Goal: Feedback & Contribution: Contribute content

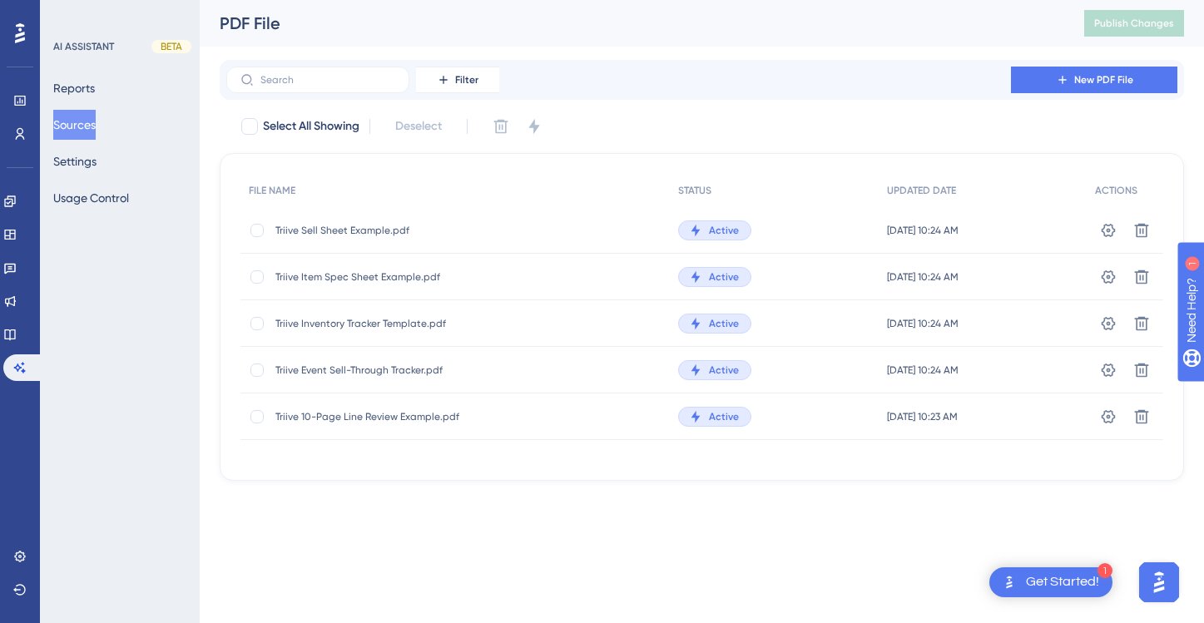
click at [77, 122] on button "Sources" at bounding box center [74, 125] width 42 height 30
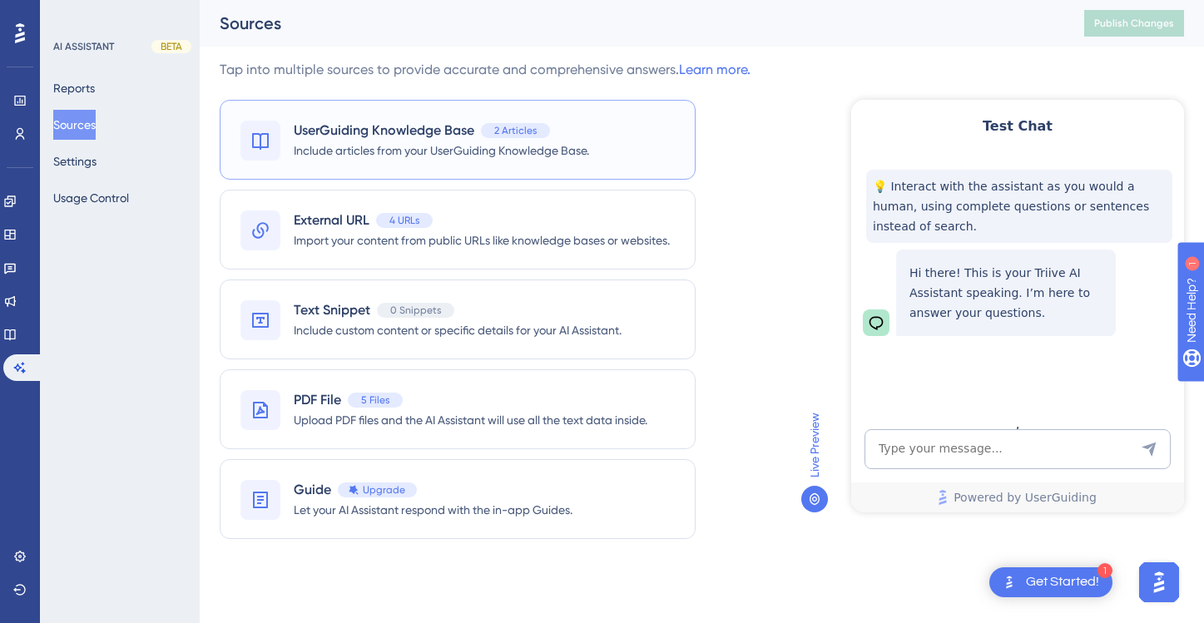
click at [585, 141] on span "Include articles from your UserGuiding Knowledge Base." at bounding box center [441, 151] width 295 height 20
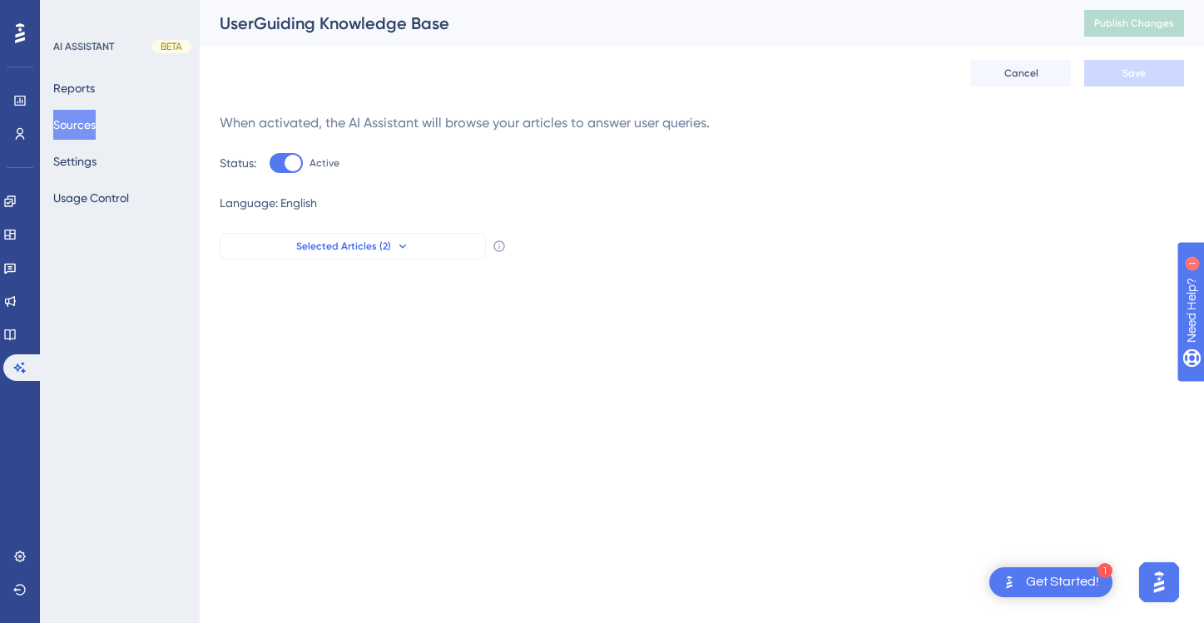
click at [424, 241] on button "Selected Articles (2)" at bounding box center [353, 246] width 266 height 27
click at [663, 243] on div "Selected Articles (2) Walmart Marketplace Glossary Walmart Marketplace Glossary…" at bounding box center [702, 246] width 964 height 27
click at [87, 122] on button "Sources" at bounding box center [74, 125] width 42 height 30
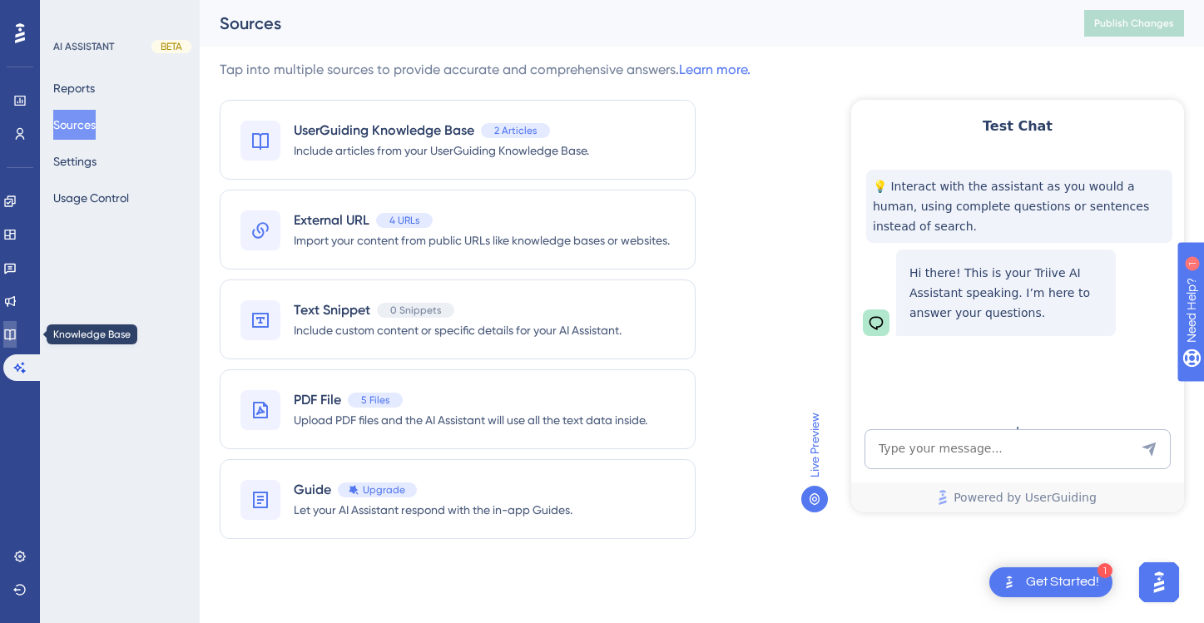
click at [17, 329] on icon at bounding box center [9, 334] width 13 height 13
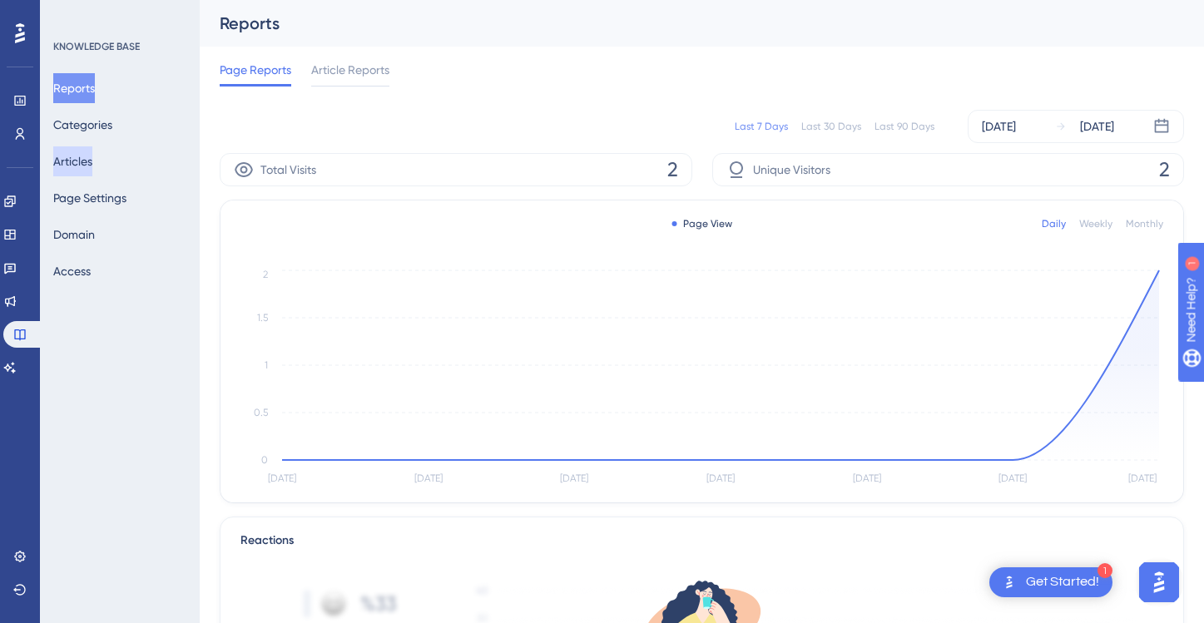
click at [92, 154] on button "Articles" at bounding box center [72, 161] width 39 height 30
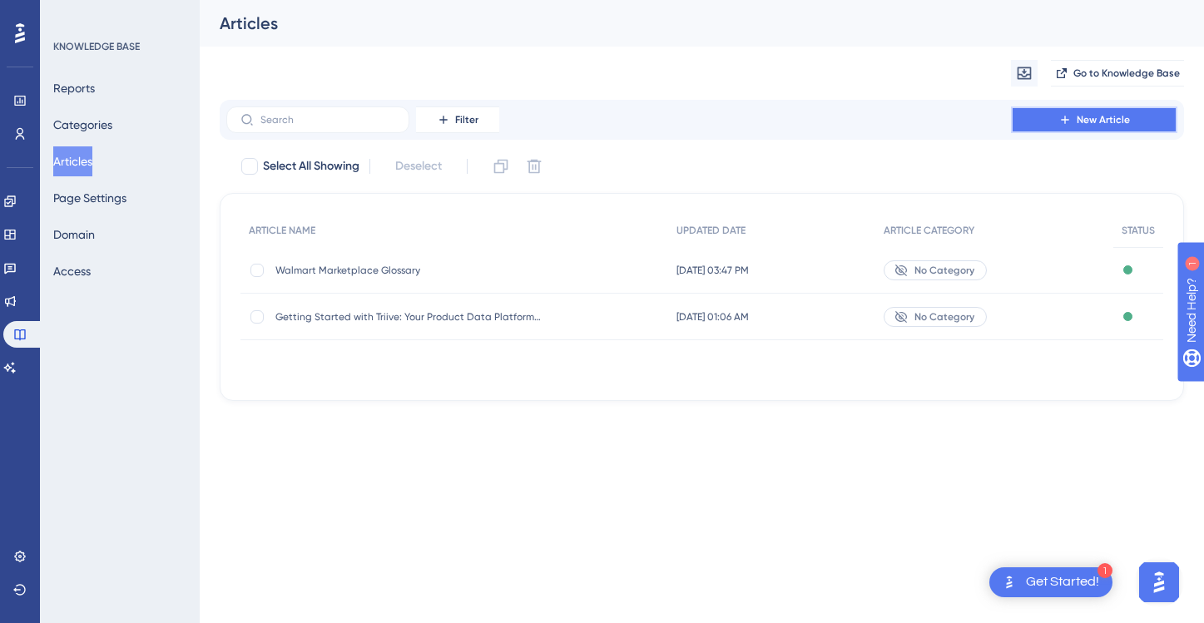
click at [1127, 122] on span "New Article" at bounding box center [1103, 119] width 53 height 13
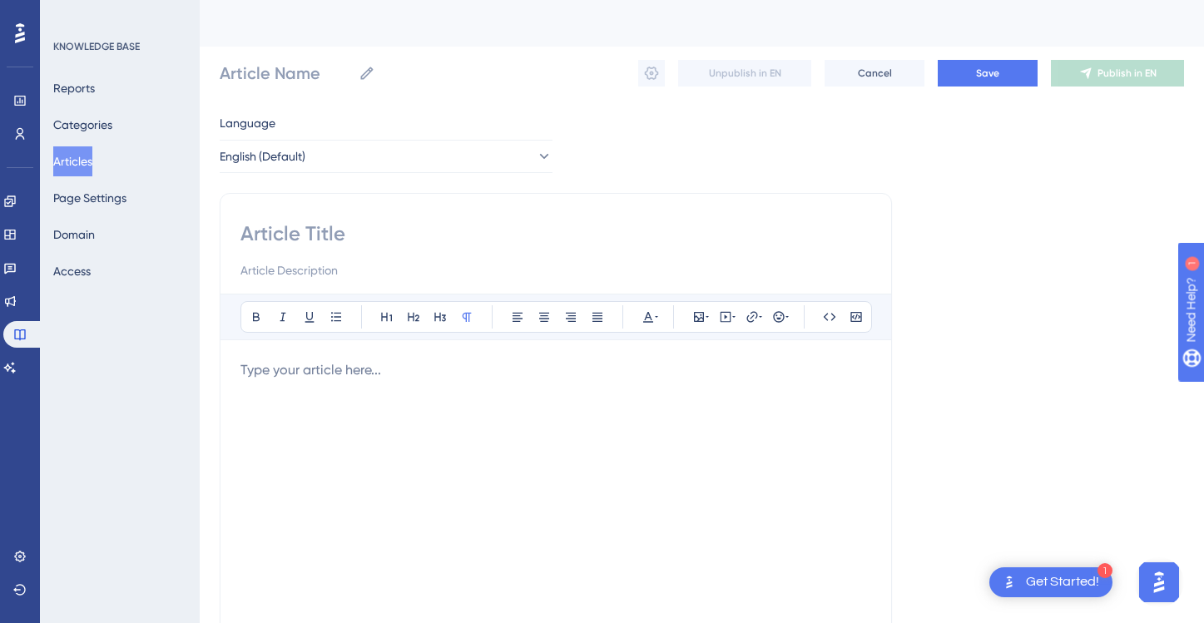
click at [329, 275] on input at bounding box center [555, 270] width 631 height 20
click at [317, 229] on input at bounding box center [555, 233] width 631 height 27
type input "CPG"
type input "Consumer"
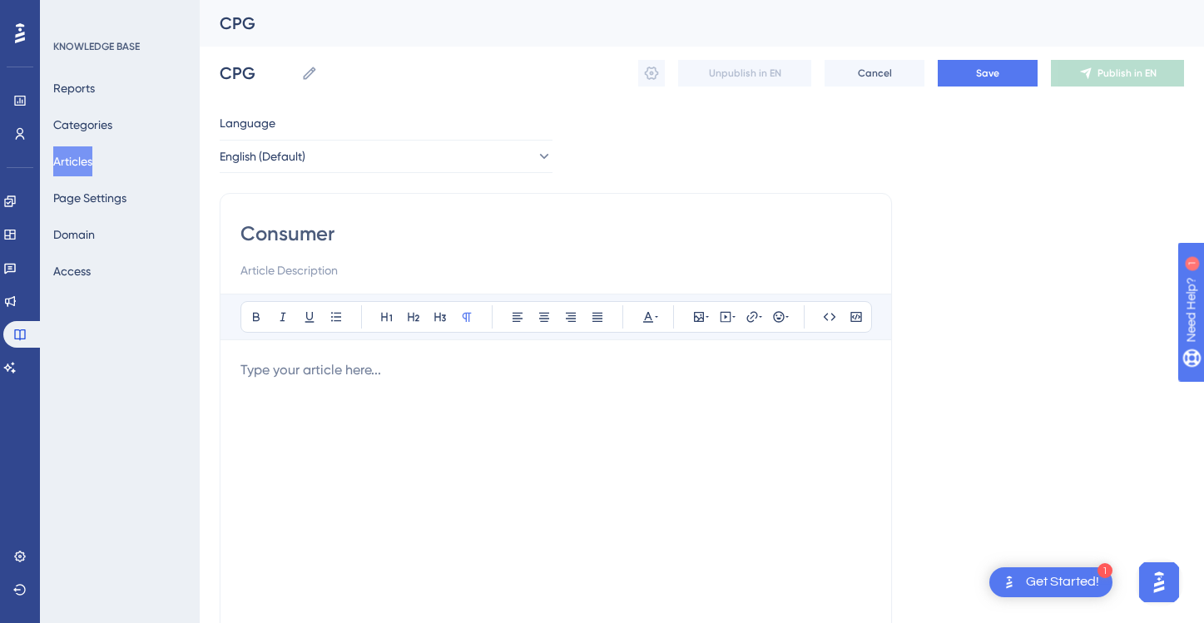
type input "Consumer"
type input "Consumer Packaged Goods (CPG)"
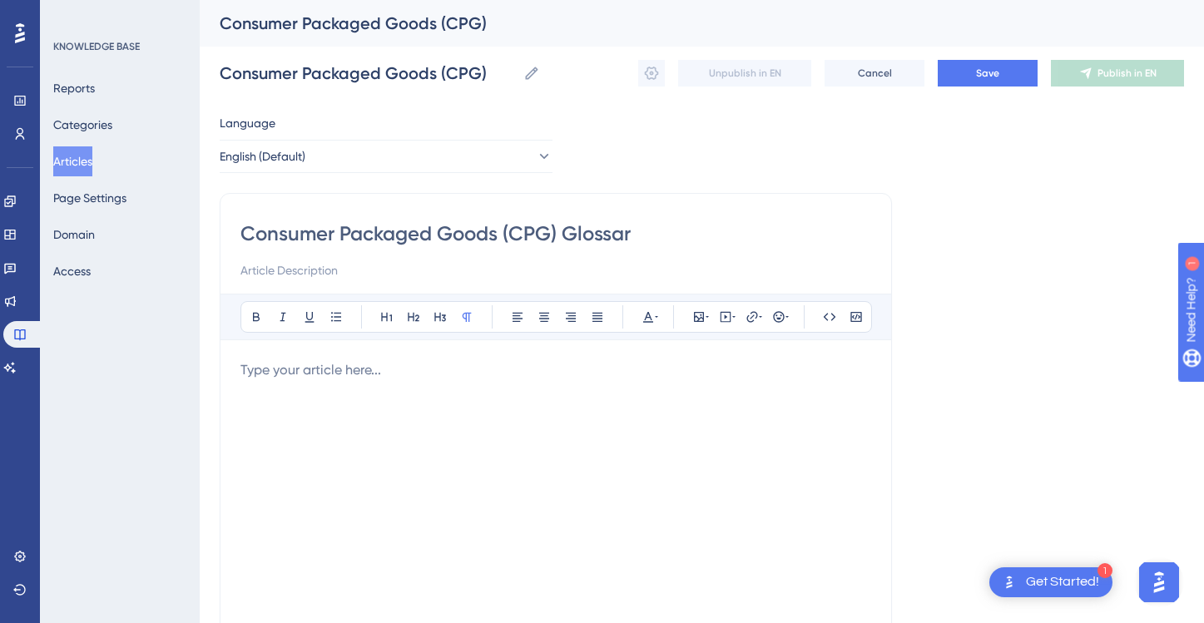
type input "Consumer Packaged Goods (CPG) Glossary"
click at [456, 433] on div at bounding box center [555, 543] width 631 height 366
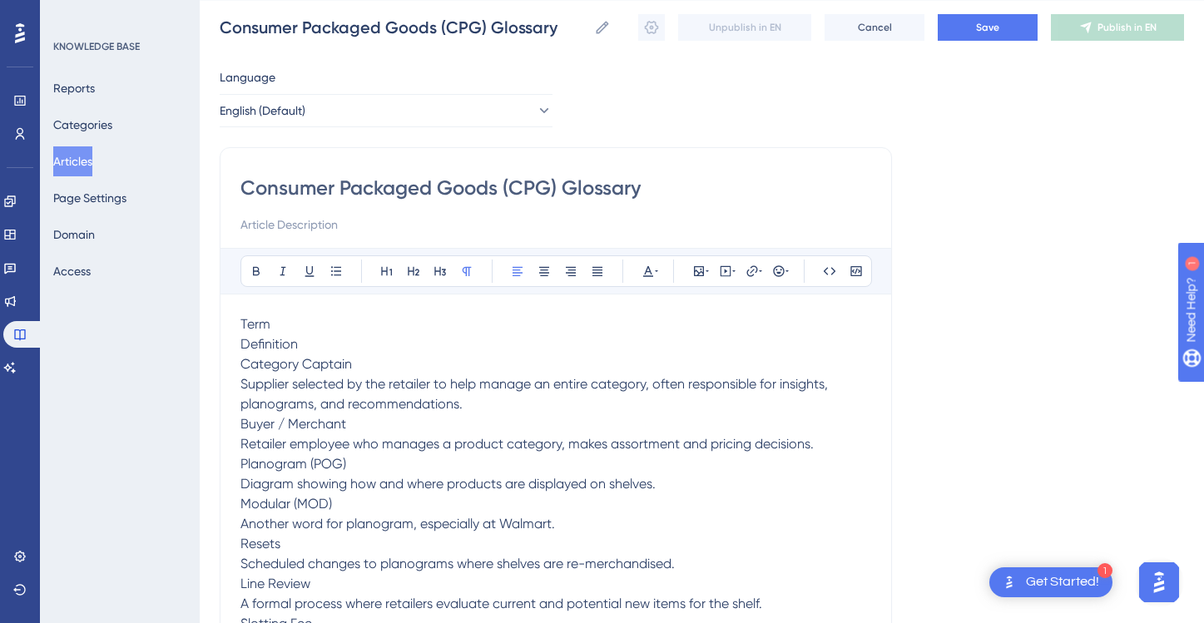
scroll to position [39, 0]
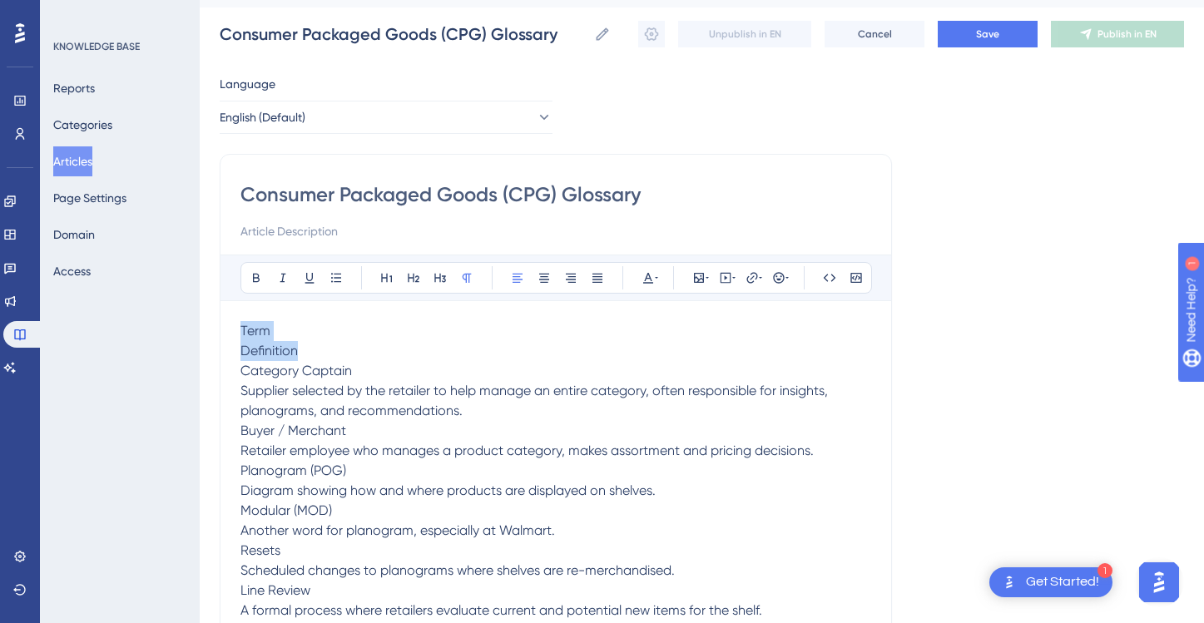
drag, startPoint x: 304, startPoint y: 352, endPoint x: 220, endPoint y: 339, distance: 84.3
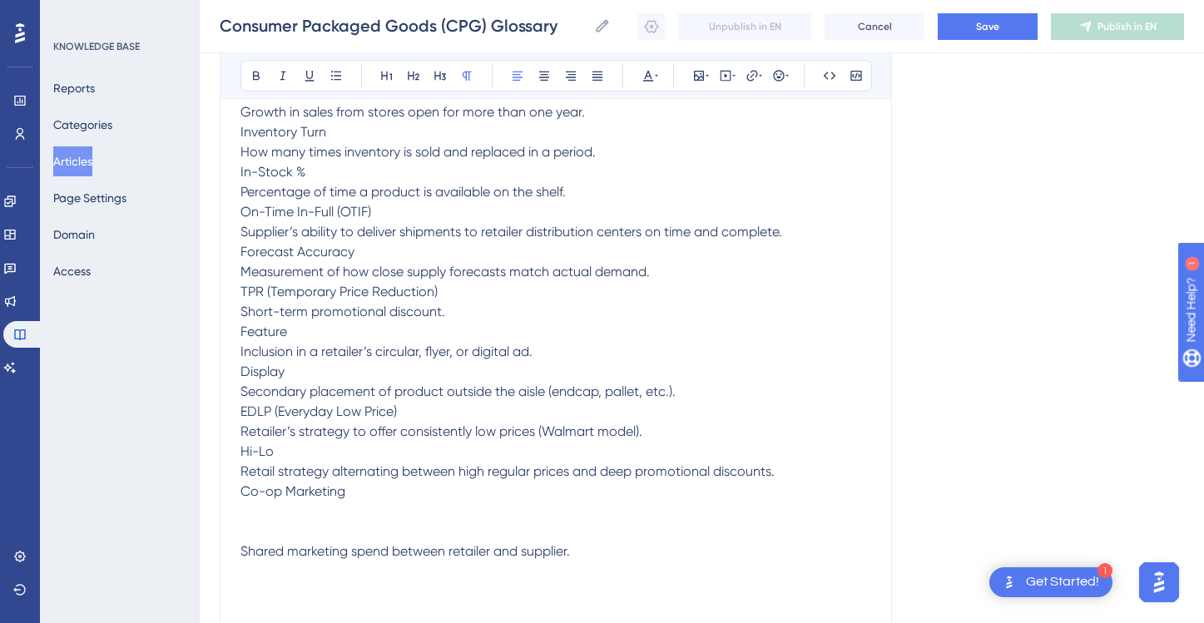
scroll to position [1350, 0]
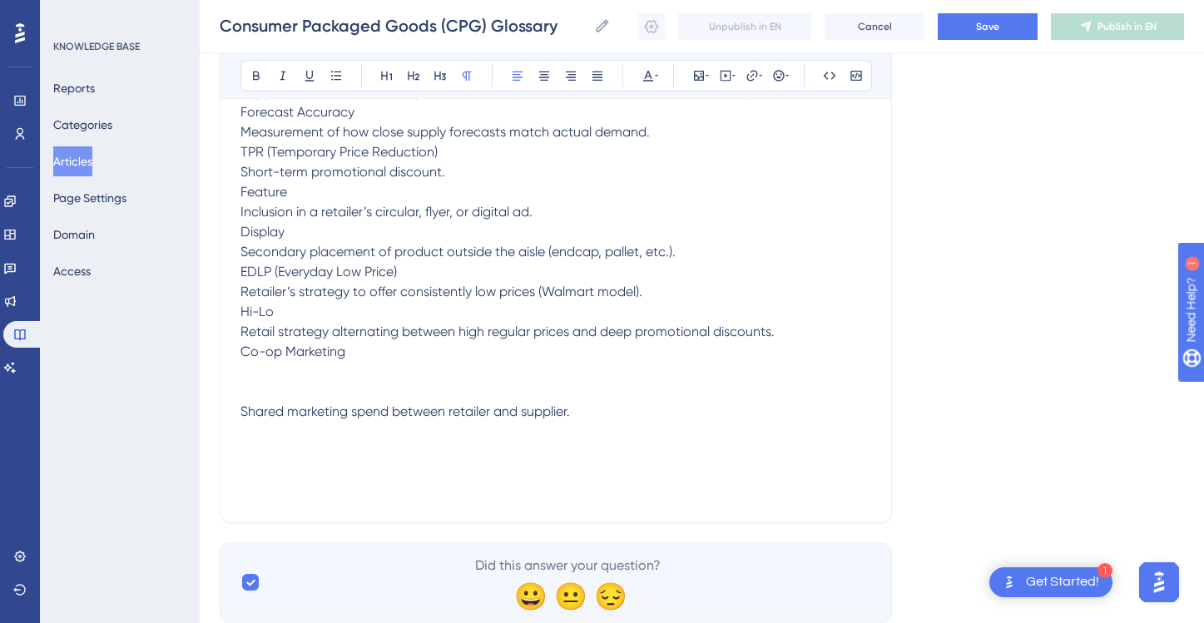
click at [242, 413] on span "Shared marketing spend between retailer and supplier." at bounding box center [404, 412] width 329 height 16
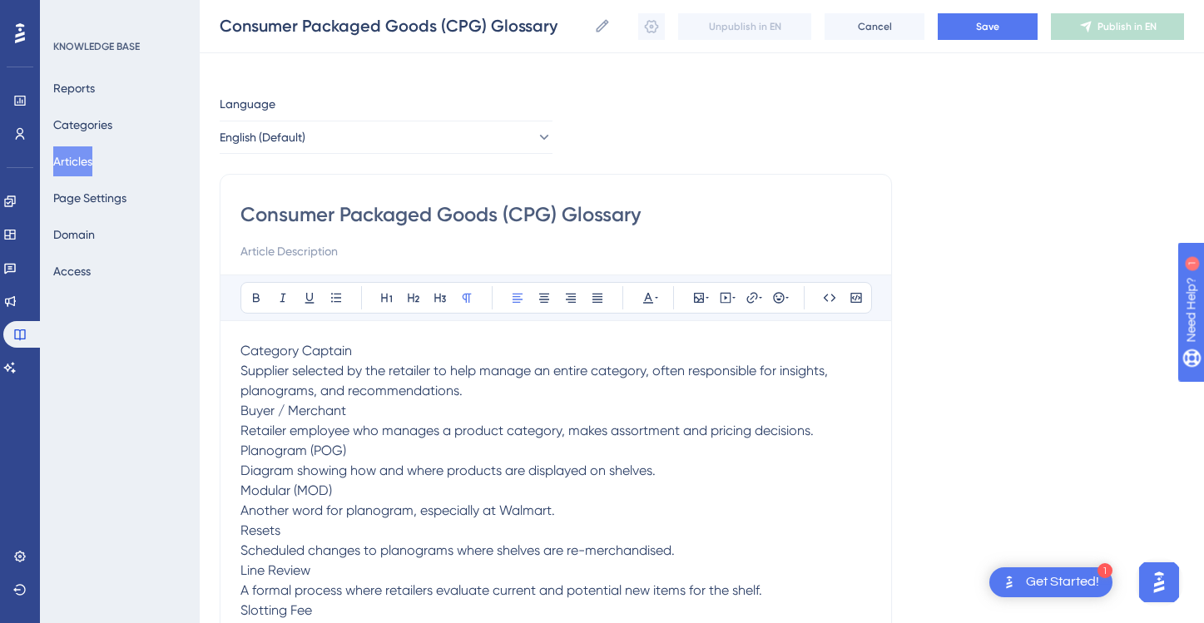
scroll to position [0, 0]
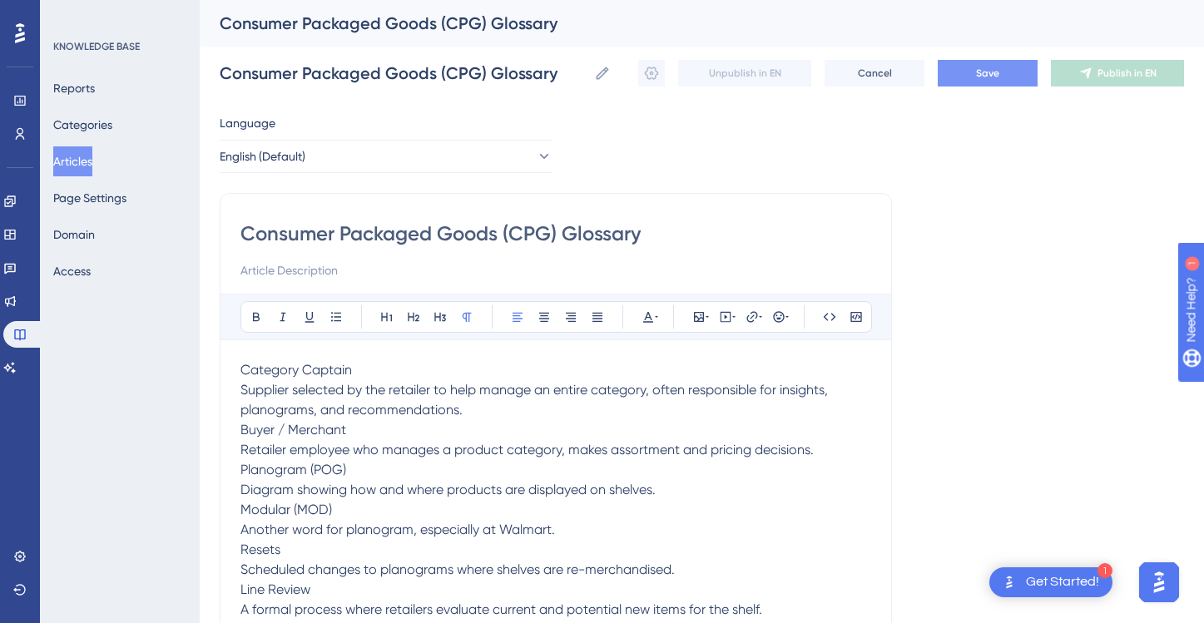
click at [986, 70] on span "Save" at bounding box center [987, 73] width 23 height 13
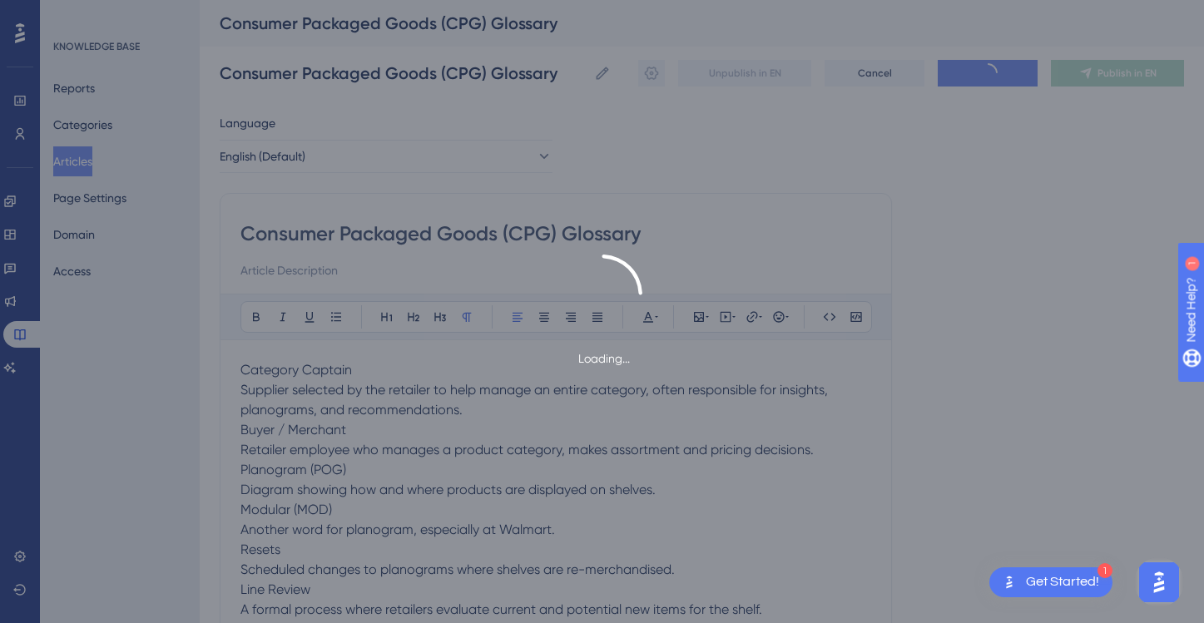
scroll to position [1192, 0]
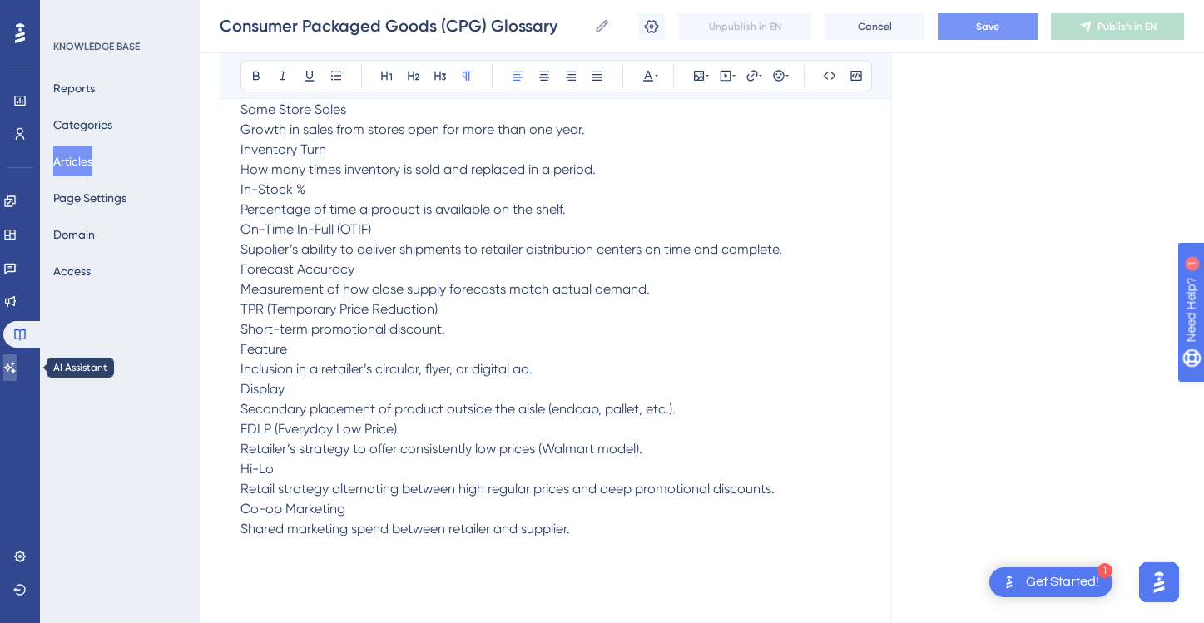
click at [17, 359] on link at bounding box center [9, 367] width 13 height 27
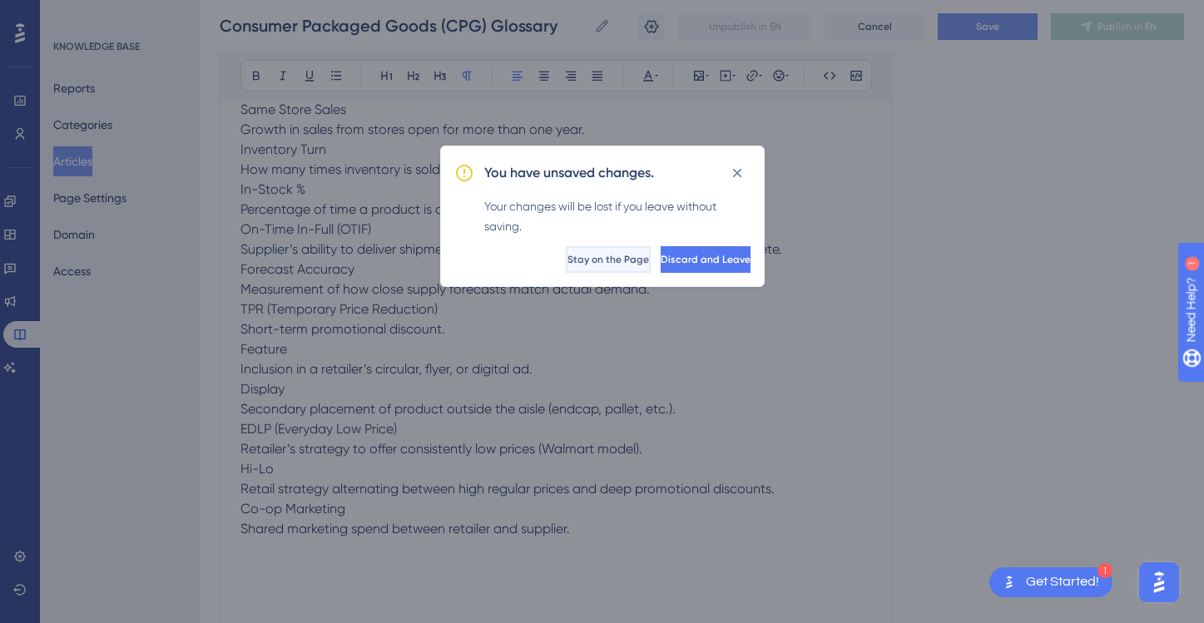
click at [567, 262] on span "Stay on the Page" at bounding box center [608, 259] width 82 height 13
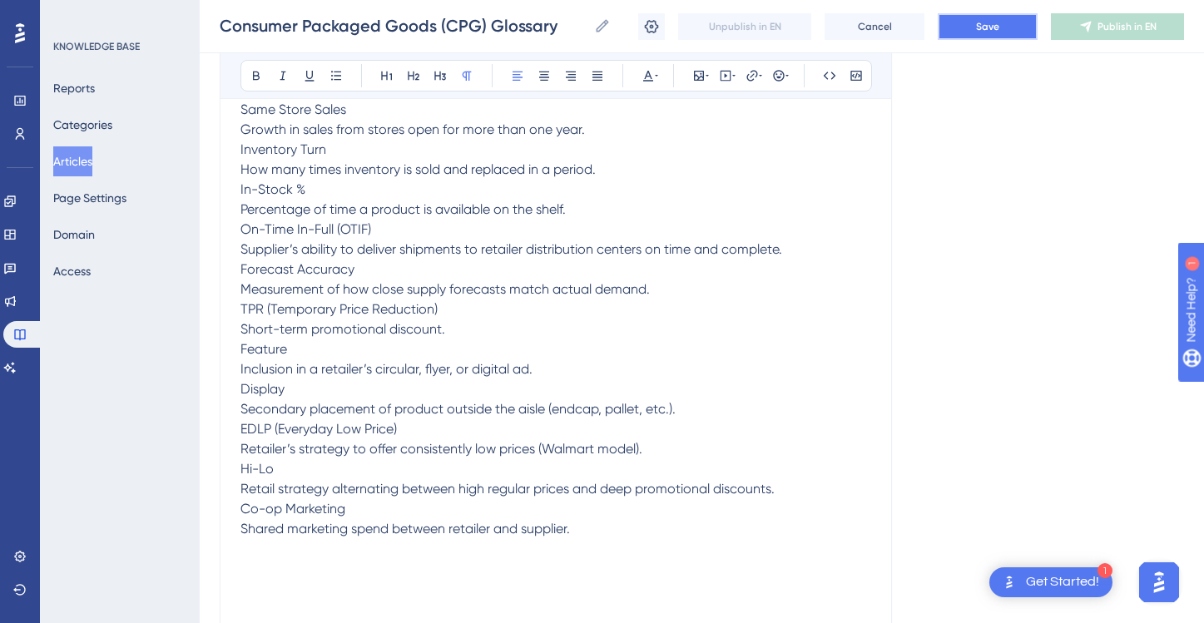
click at [983, 21] on span "Save" at bounding box center [987, 26] width 23 height 13
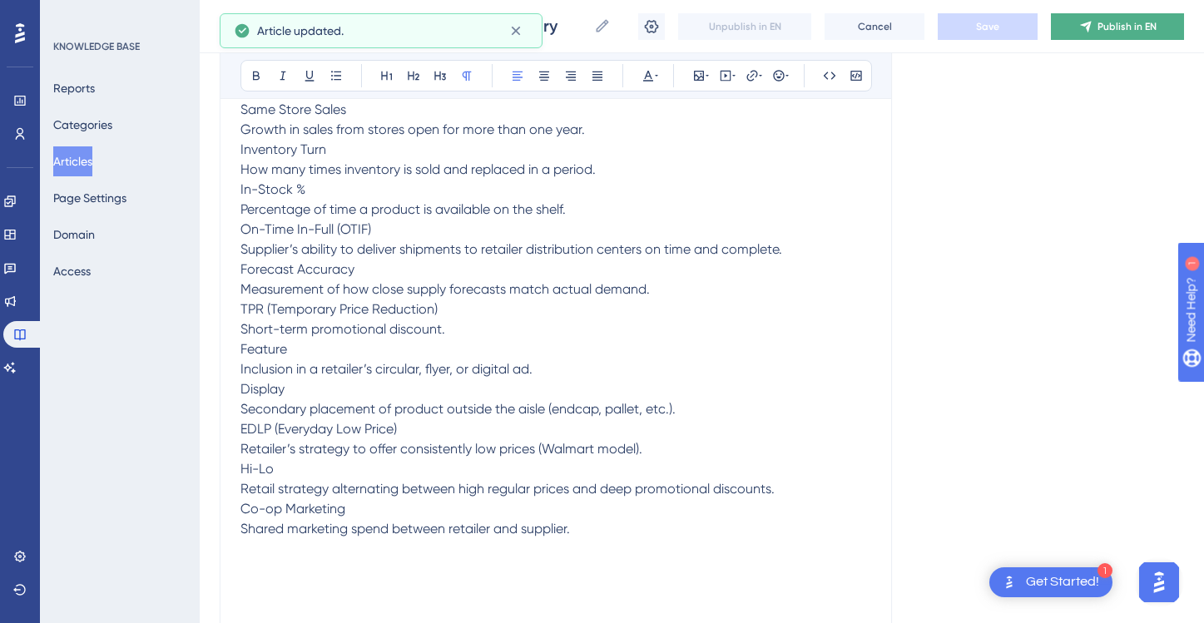
click at [1134, 26] on span "Publish in EN" at bounding box center [1126, 26] width 59 height 13
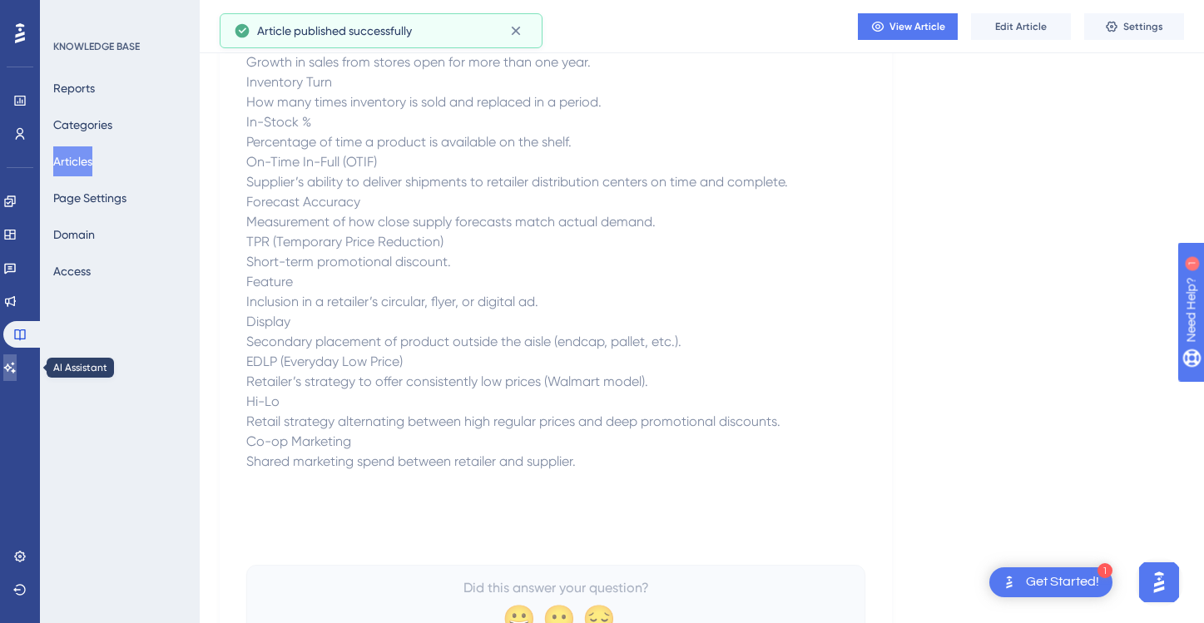
click at [17, 358] on link at bounding box center [9, 367] width 13 height 27
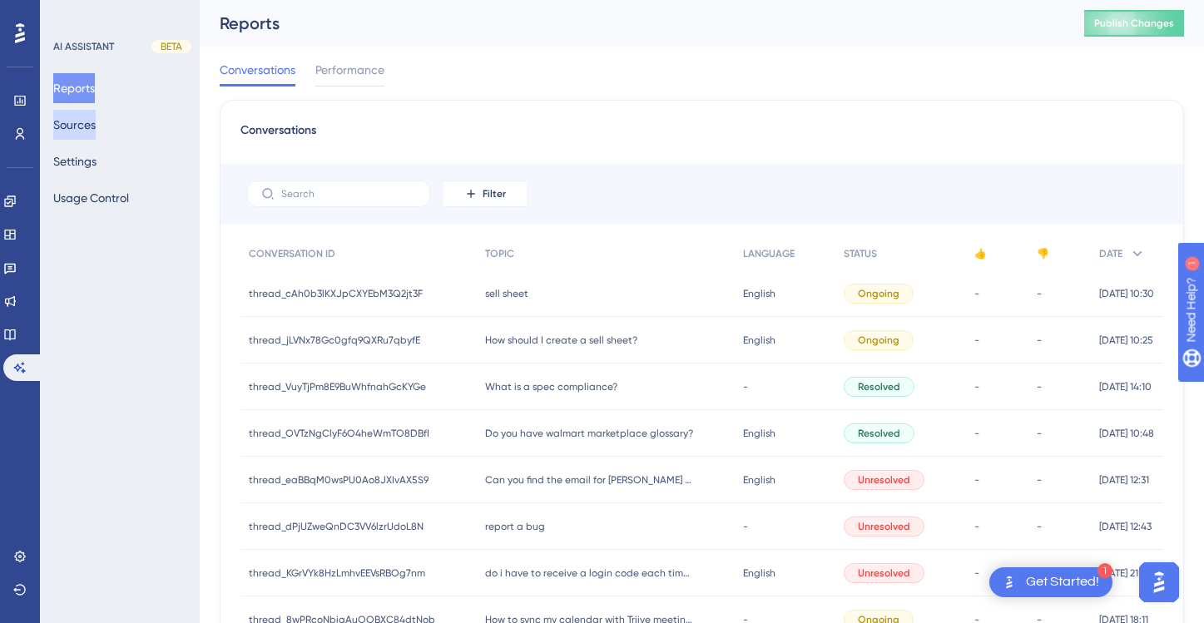
click at [92, 136] on button "Sources" at bounding box center [74, 125] width 42 height 30
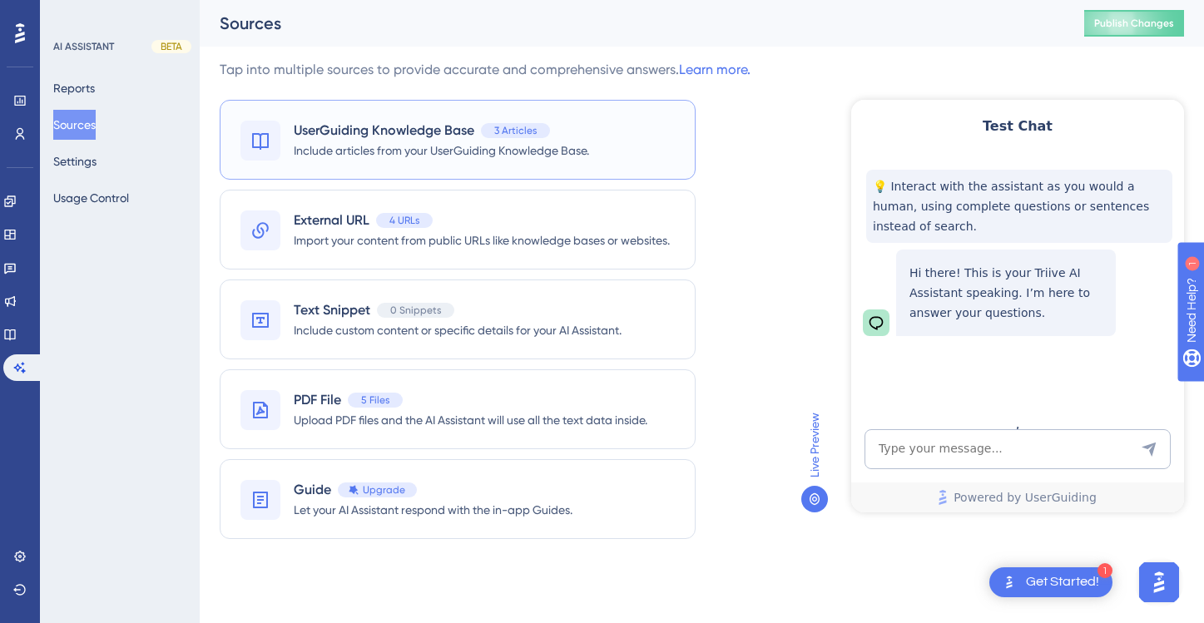
click at [463, 137] on span "UserGuiding Knowledge Base" at bounding box center [384, 131] width 181 height 20
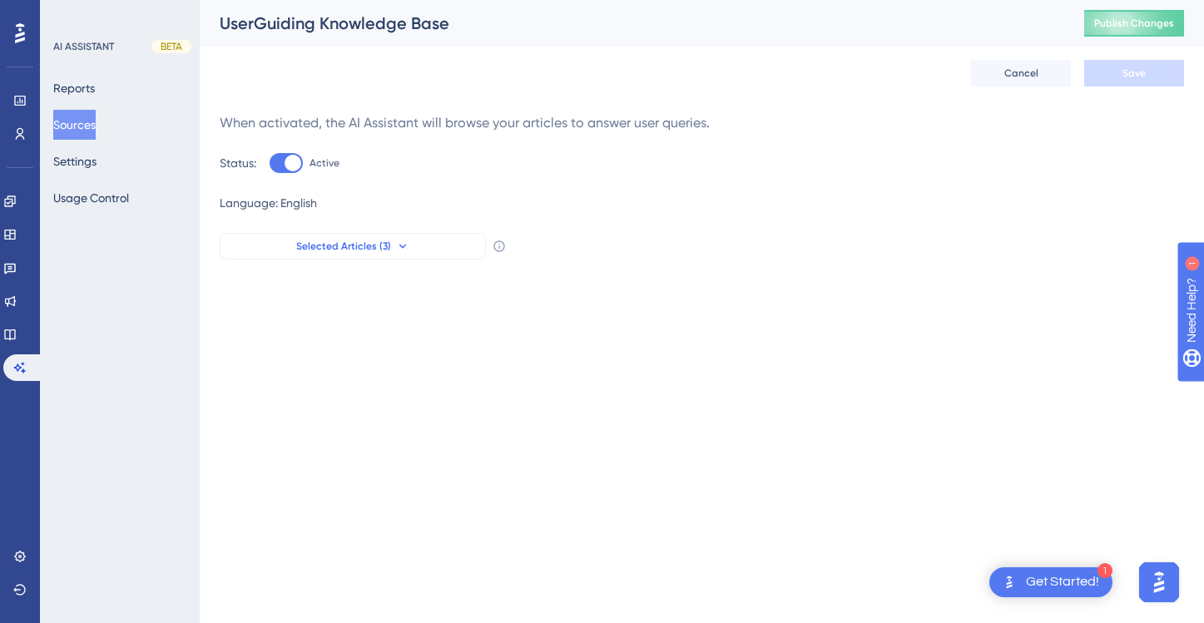
click at [396, 246] on icon at bounding box center [402, 246] width 13 height 13
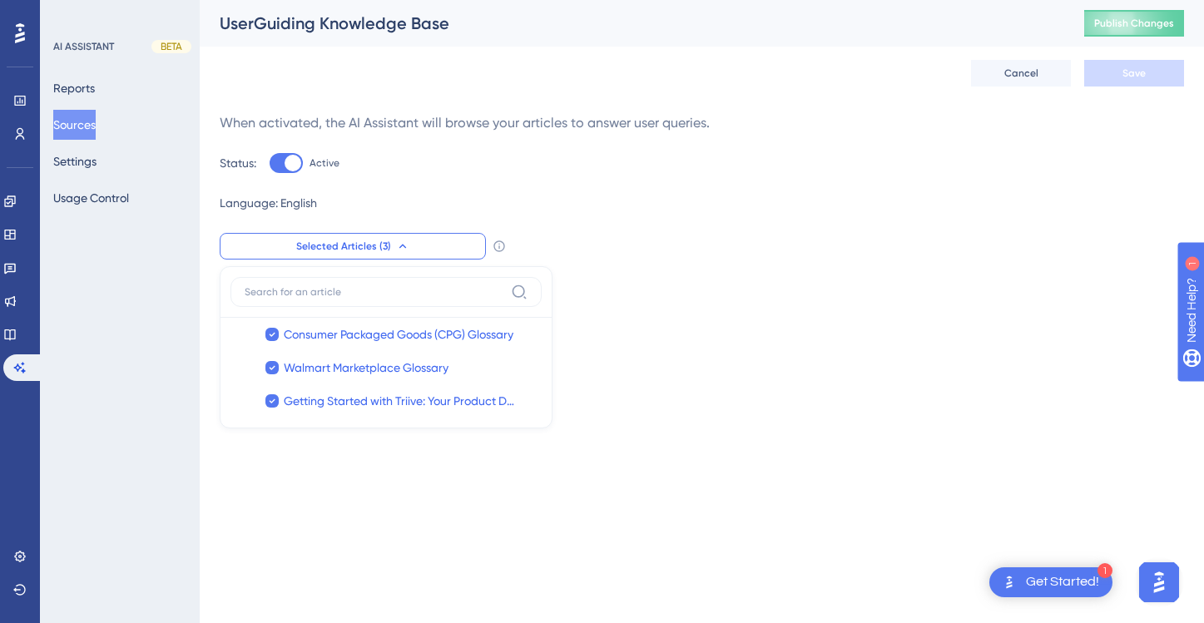
click at [689, 205] on div "Language: English" at bounding box center [702, 203] width 964 height 20
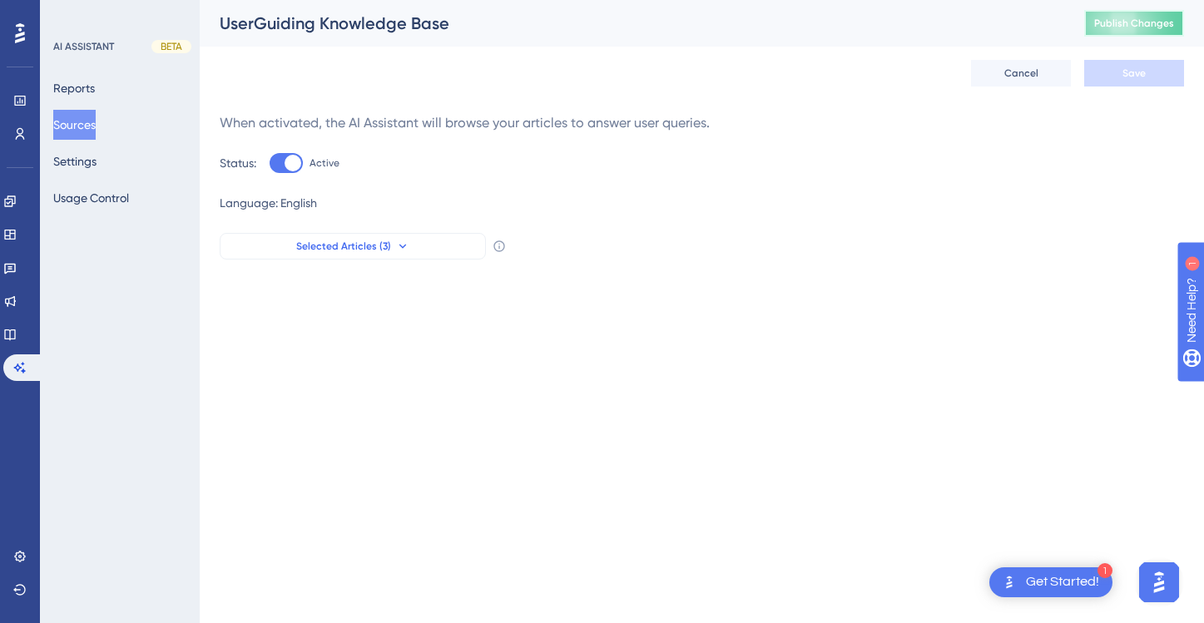
click at [1148, 30] on button "Publish Changes" at bounding box center [1134, 23] width 100 height 27
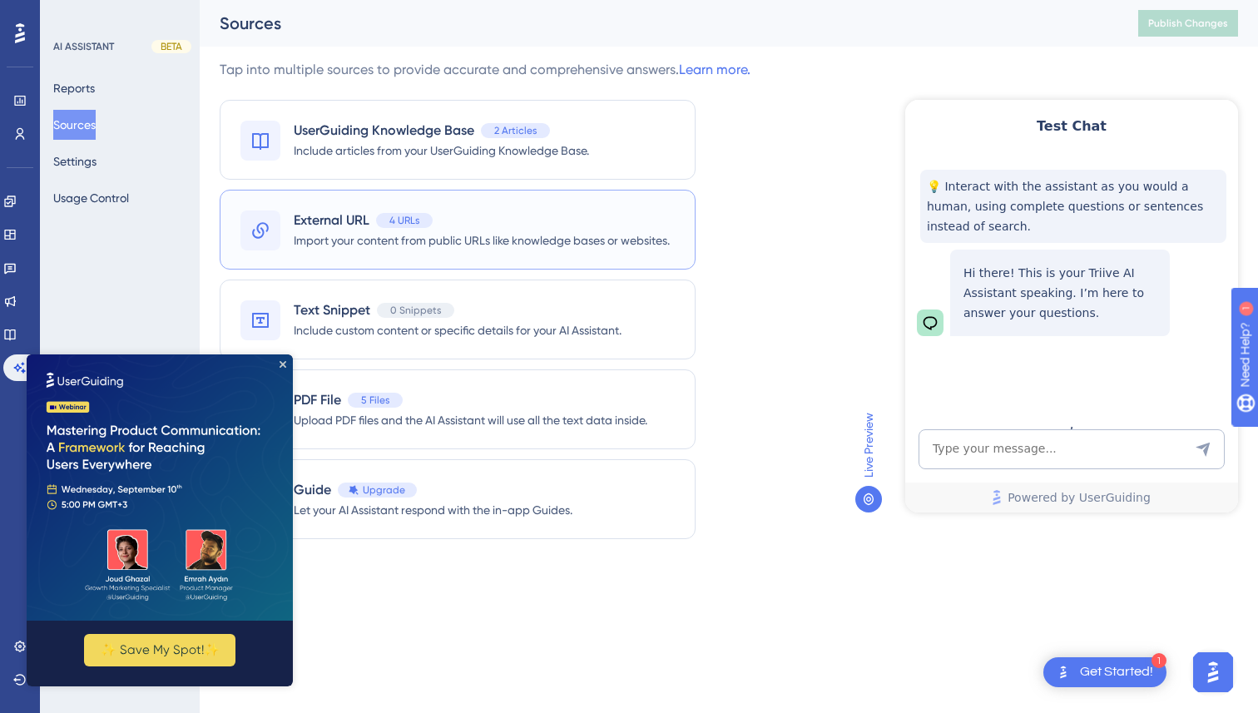
click at [644, 250] on span "Import your content from public URLs like knowledge bases or websites." at bounding box center [482, 240] width 376 height 20
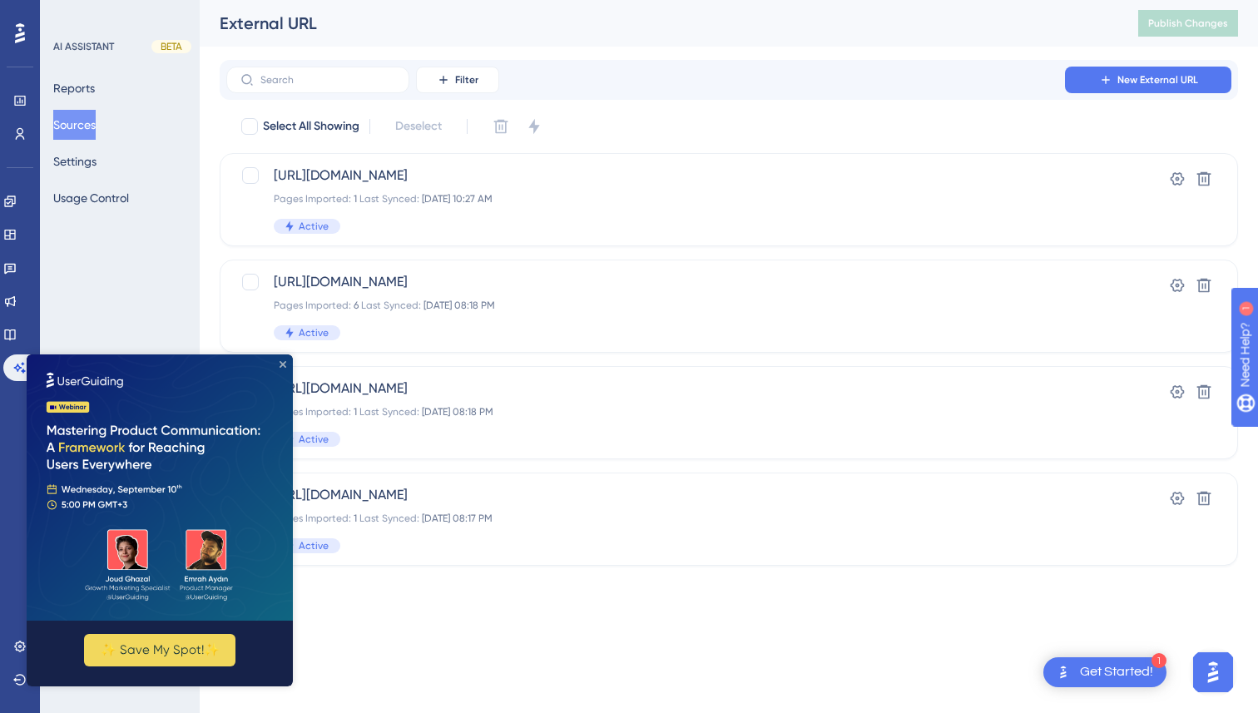
click at [282, 364] on icon "Close Preview" at bounding box center [283, 364] width 7 height 7
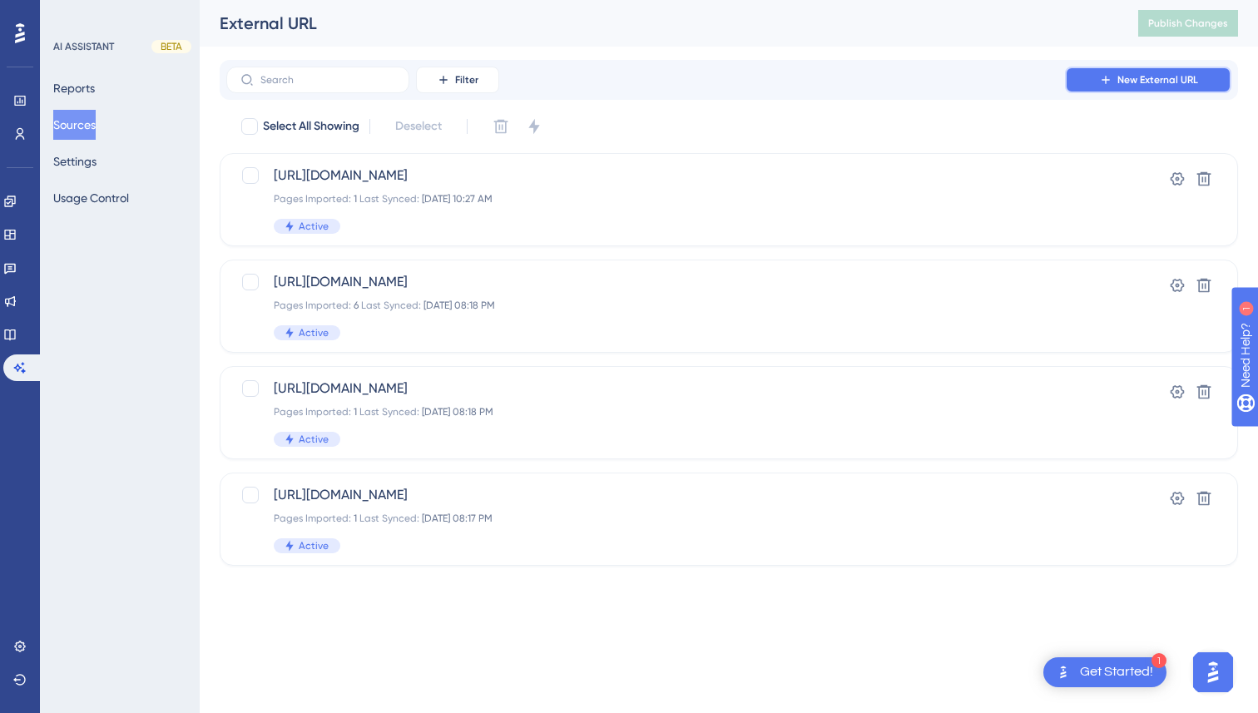
click at [1122, 87] on button "New External URL" at bounding box center [1148, 80] width 166 height 27
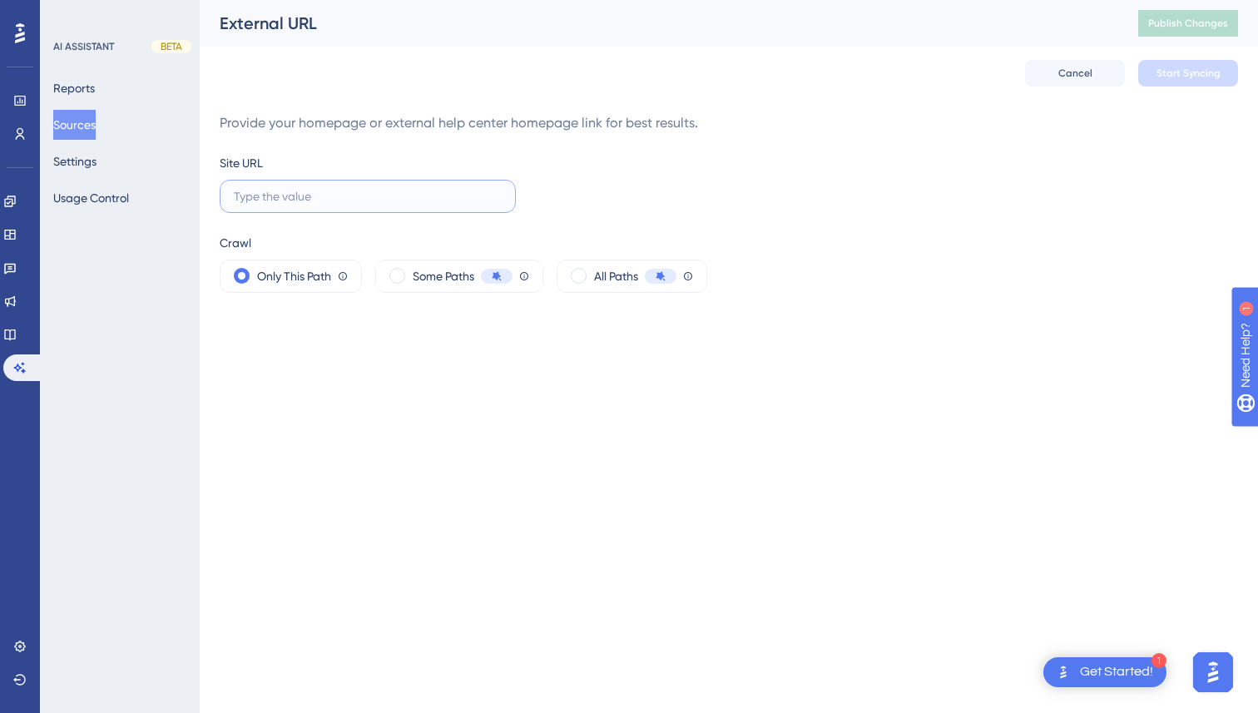
click at [324, 192] on input "text" at bounding box center [368, 196] width 268 height 18
paste input "[URL][DOMAIN_NAME]"
type input "[URL][DOMAIN_NAME]"
click at [580, 278] on span at bounding box center [579, 276] width 16 height 16
click at [592, 270] on input "radio" at bounding box center [592, 270] width 0 height 0
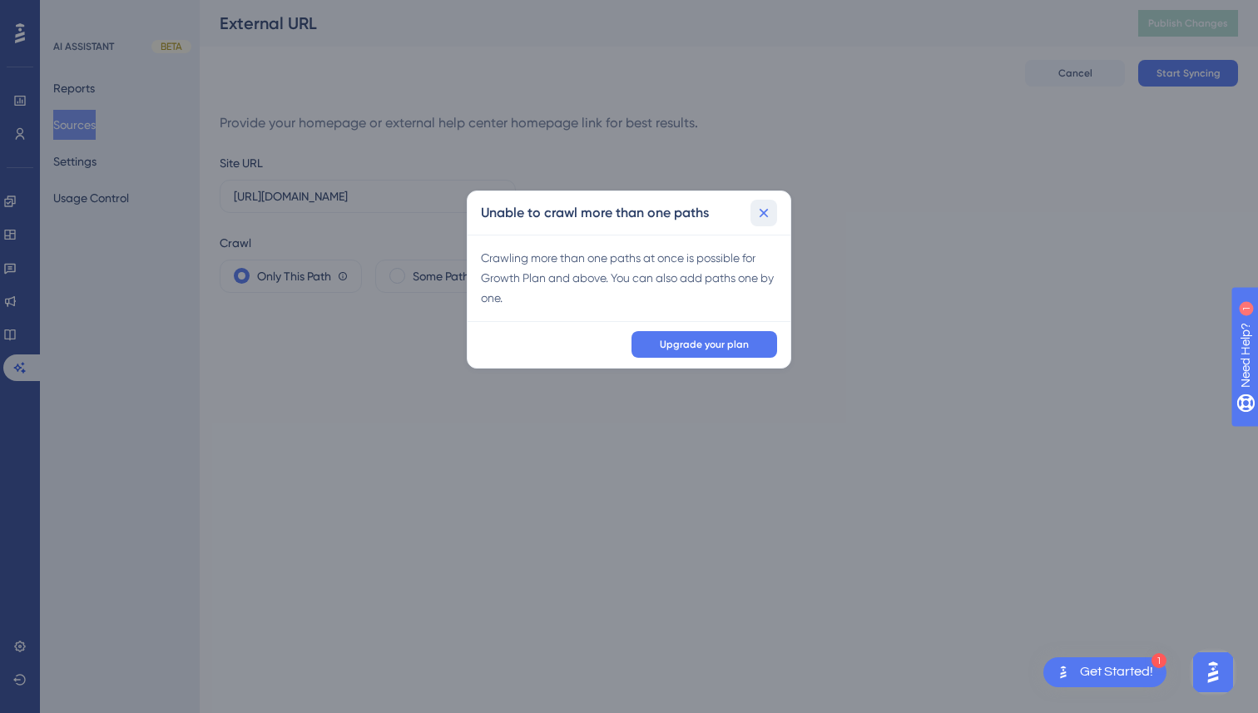
click at [765, 210] on icon at bounding box center [764, 212] width 9 height 9
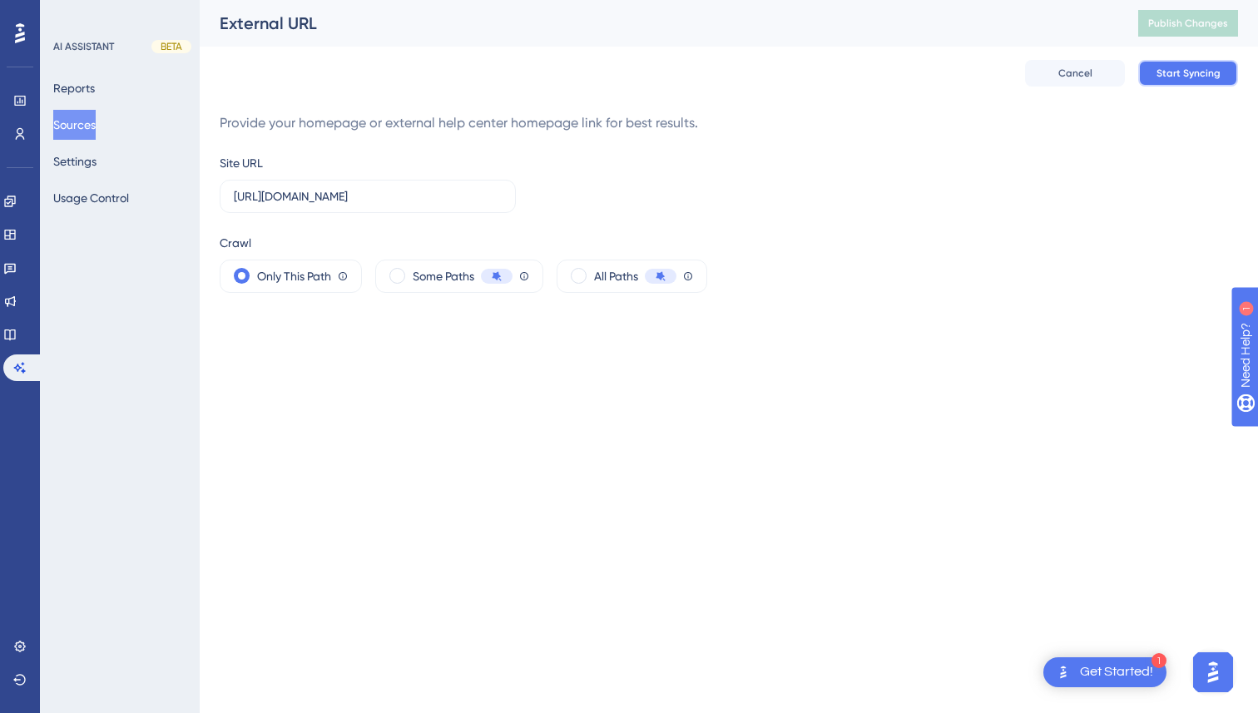
click at [1182, 74] on span "Start Syncing" at bounding box center [1189, 73] width 64 height 13
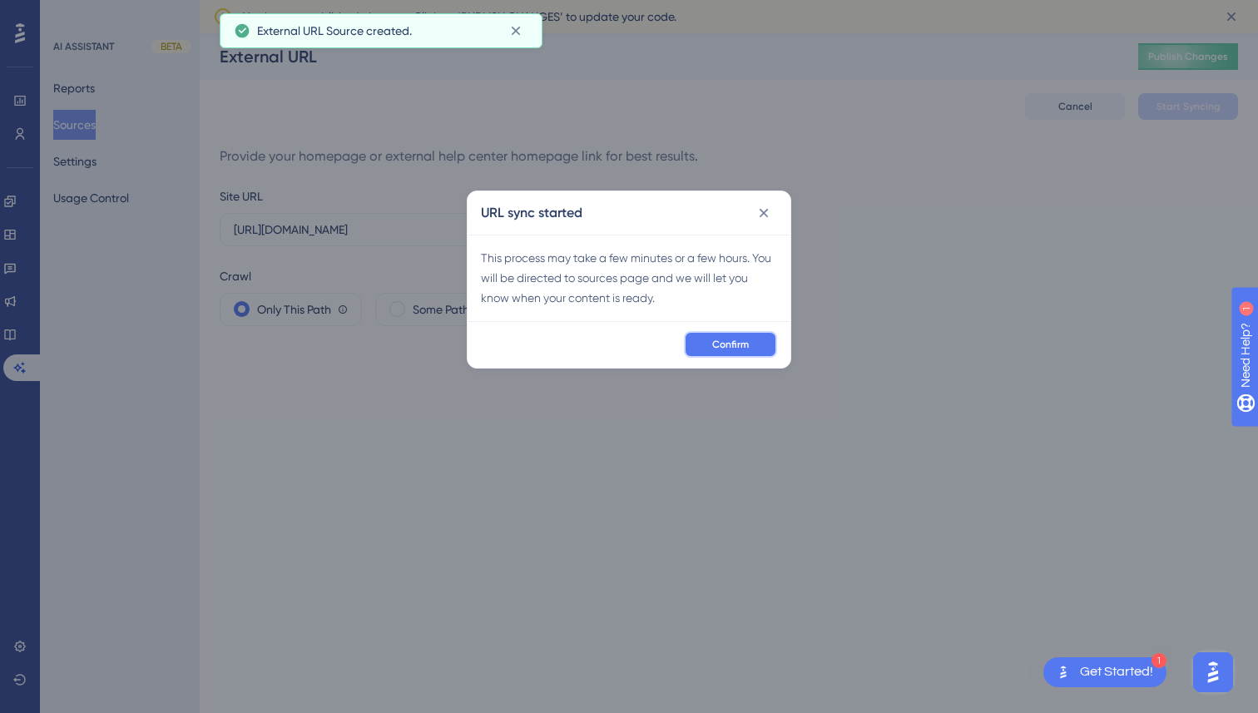
click at [733, 341] on span "Confirm" at bounding box center [730, 344] width 37 height 13
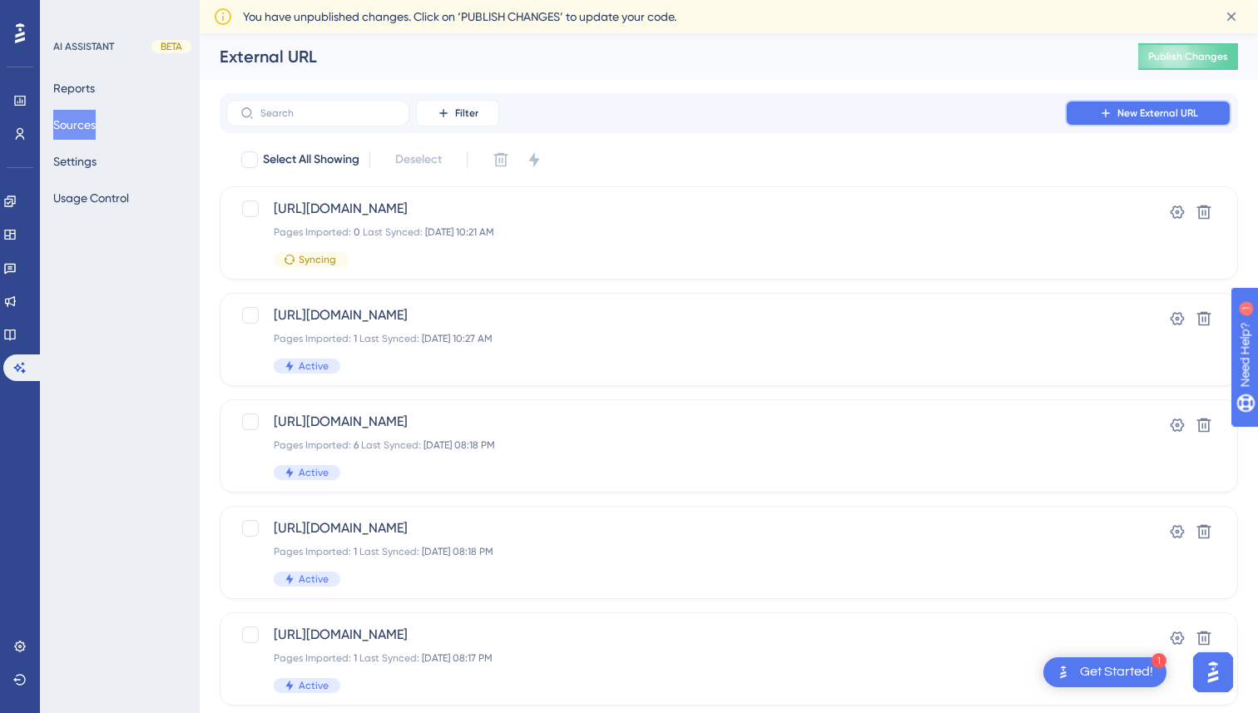
click at [1139, 110] on span "New External URL" at bounding box center [1157, 113] width 81 height 13
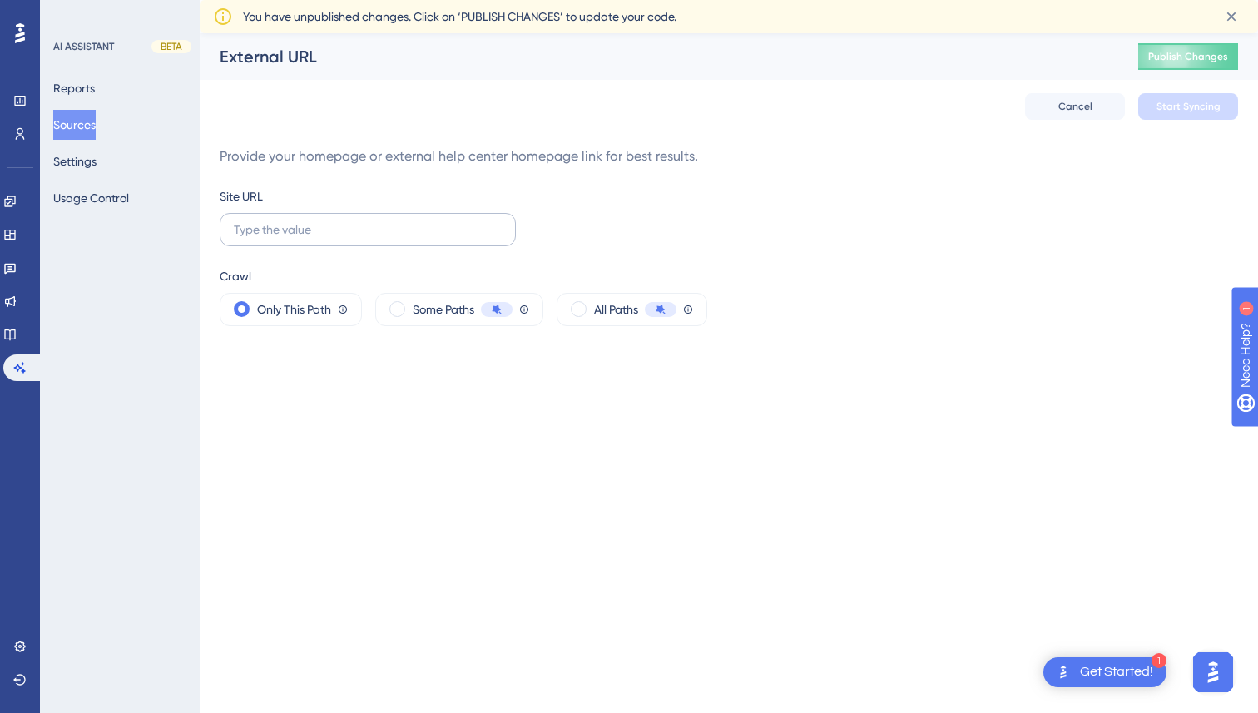
click at [414, 217] on label at bounding box center [368, 229] width 296 height 33
click at [414, 220] on input "text" at bounding box center [368, 229] width 268 height 18
paste input "[URL][DOMAIN_NAME]"
type input "[URL][DOMAIN_NAME]"
click at [1196, 97] on button "Start Syncing" at bounding box center [1188, 106] width 100 height 27
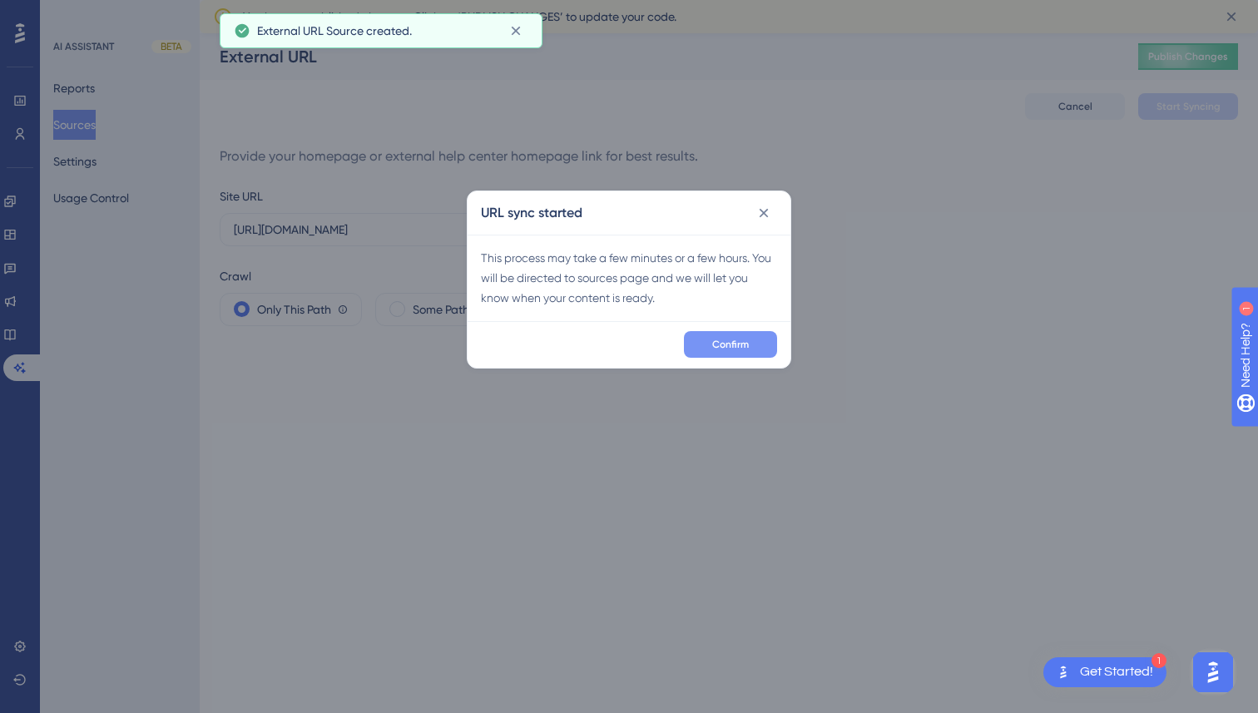
click at [715, 345] on span "Confirm" at bounding box center [730, 344] width 37 height 13
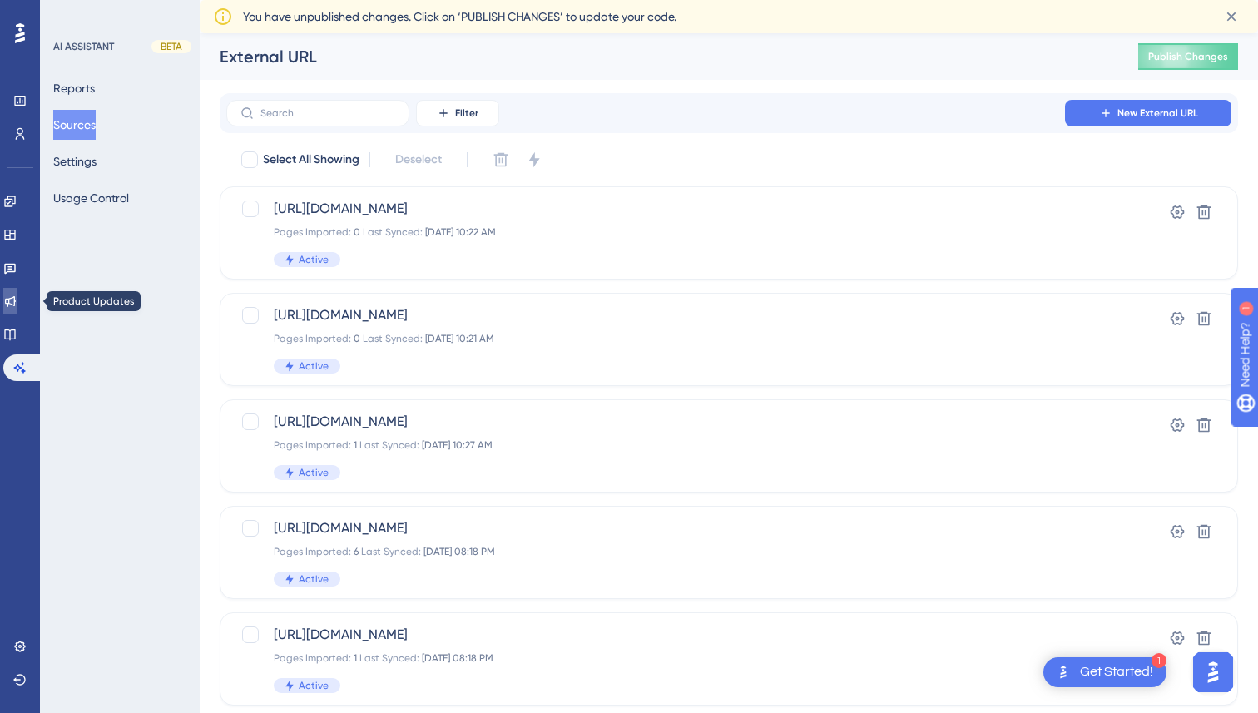
click at [16, 298] on icon at bounding box center [10, 301] width 11 height 11
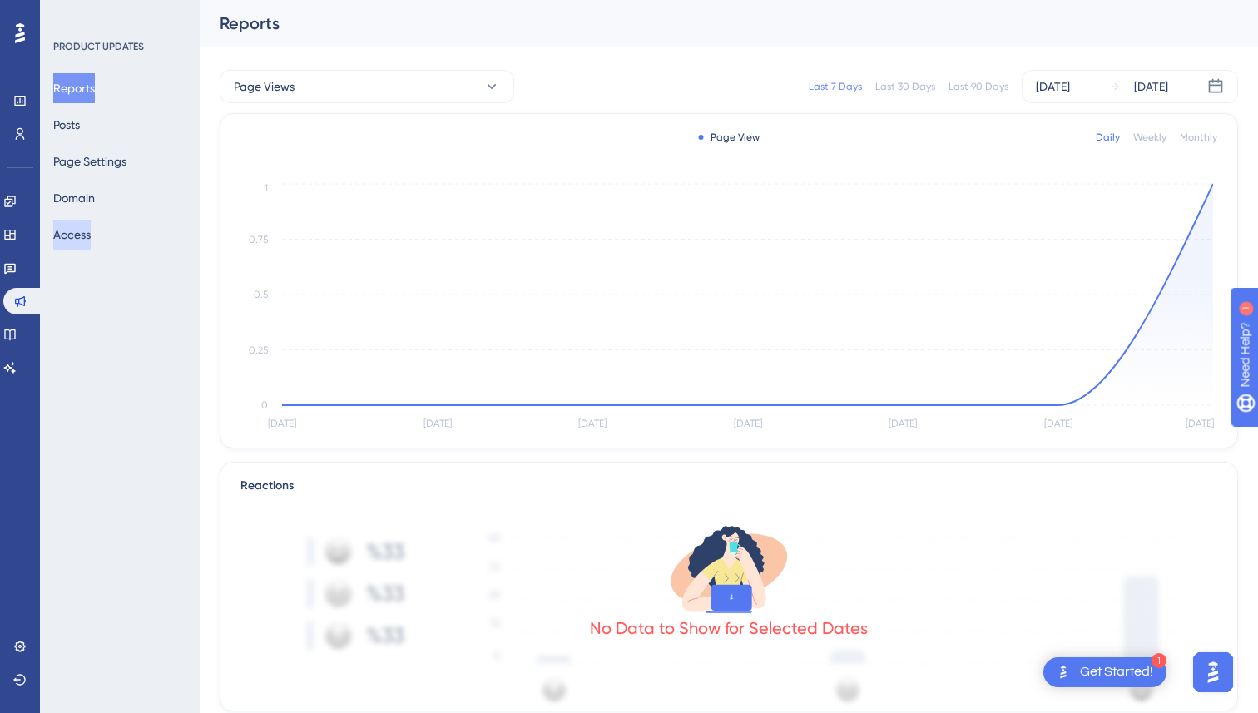
click at [91, 238] on button "Access" at bounding box center [71, 235] width 37 height 30
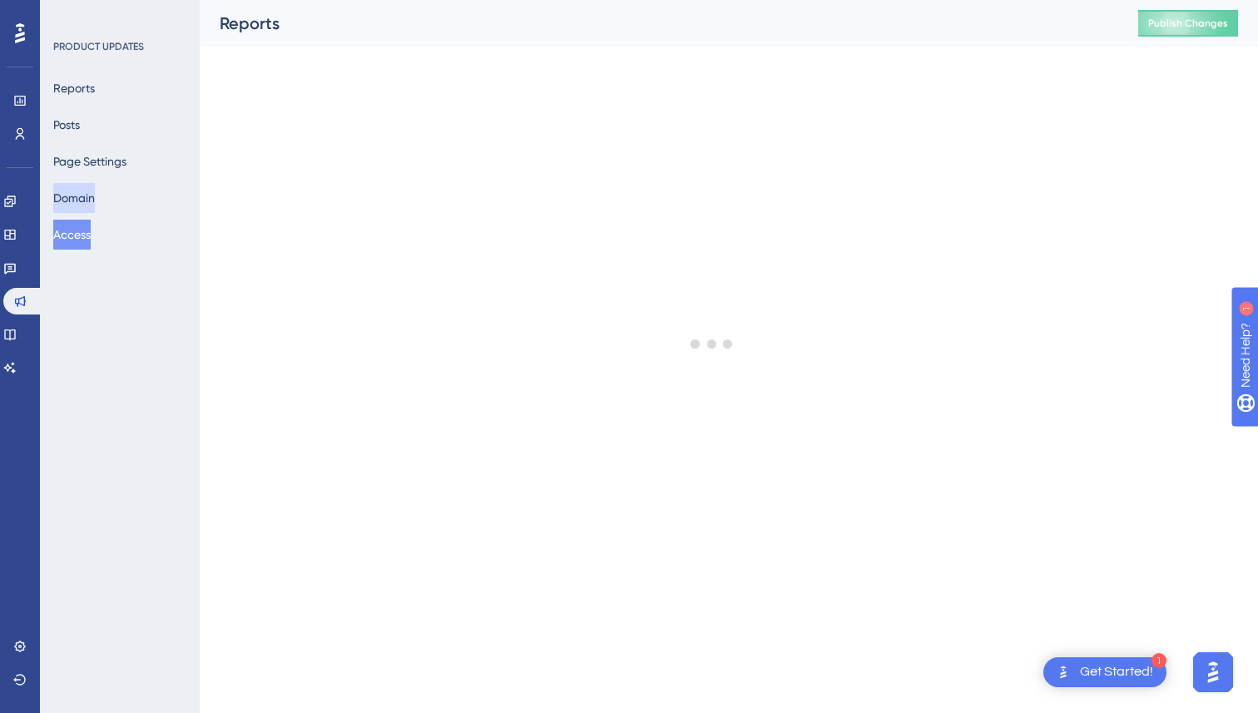
click at [88, 200] on button "Domain" at bounding box center [74, 198] width 42 height 30
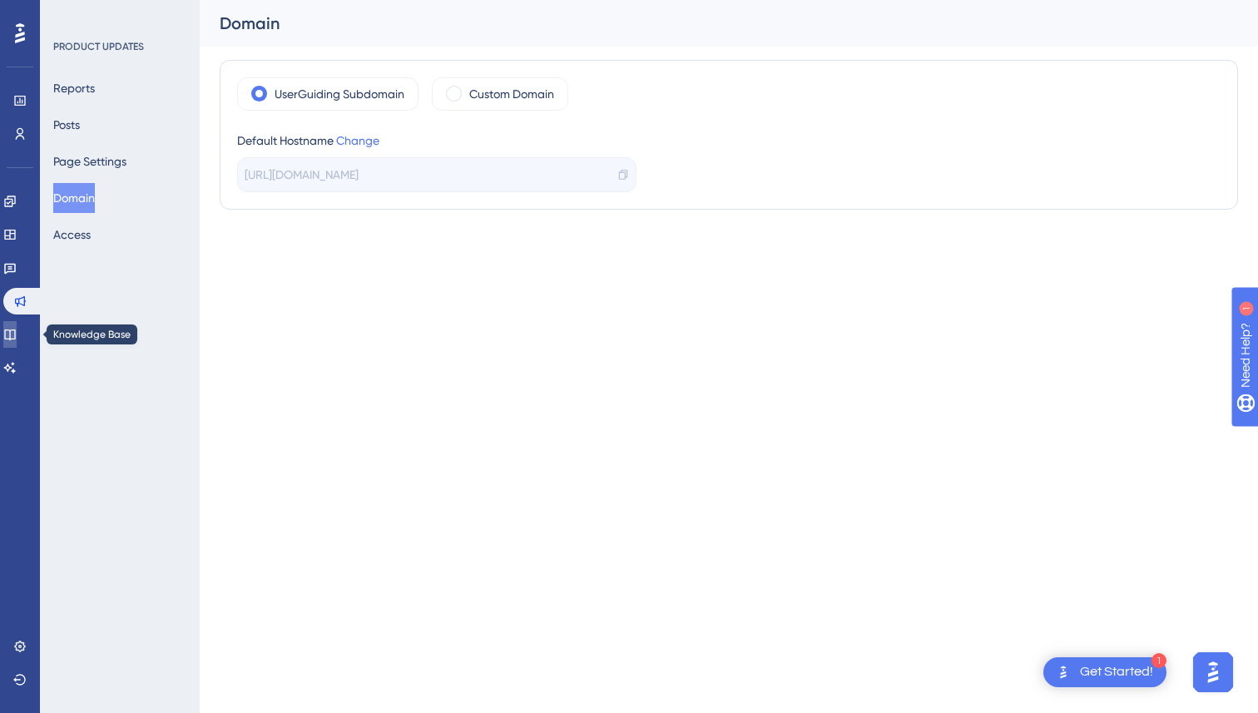
click at [17, 337] on icon at bounding box center [9, 334] width 13 height 13
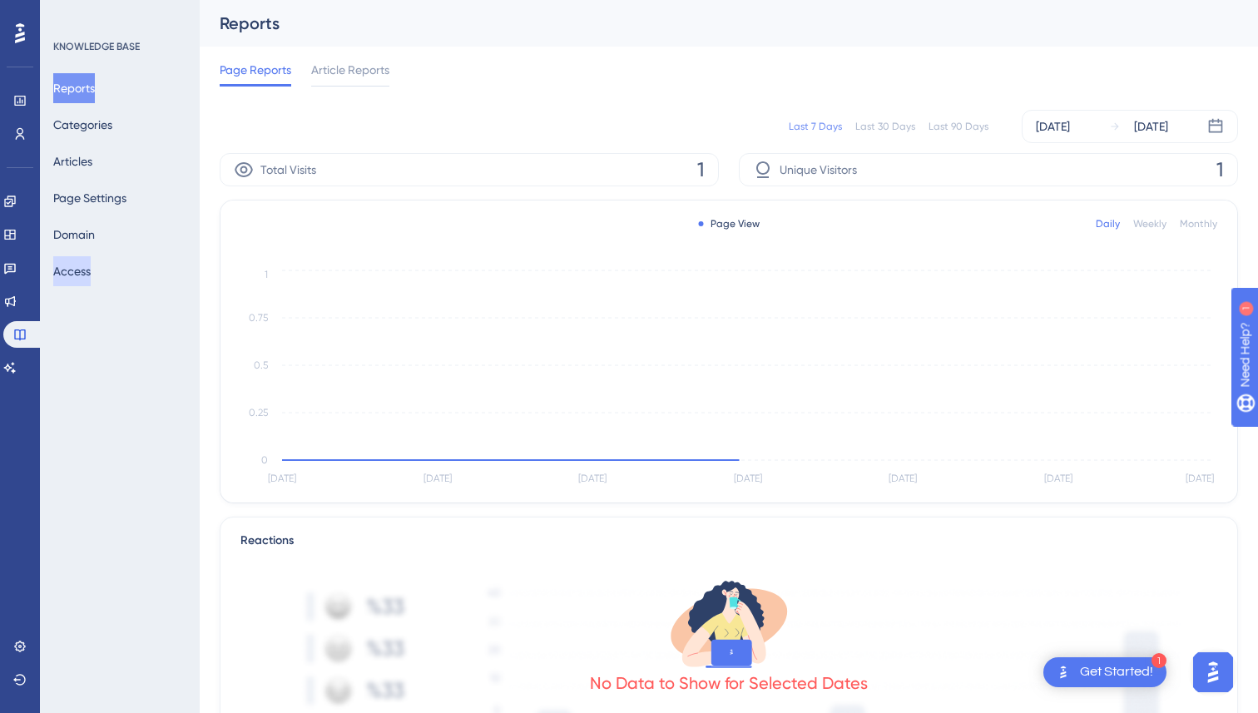
click at [91, 272] on button "Access" at bounding box center [71, 271] width 37 height 30
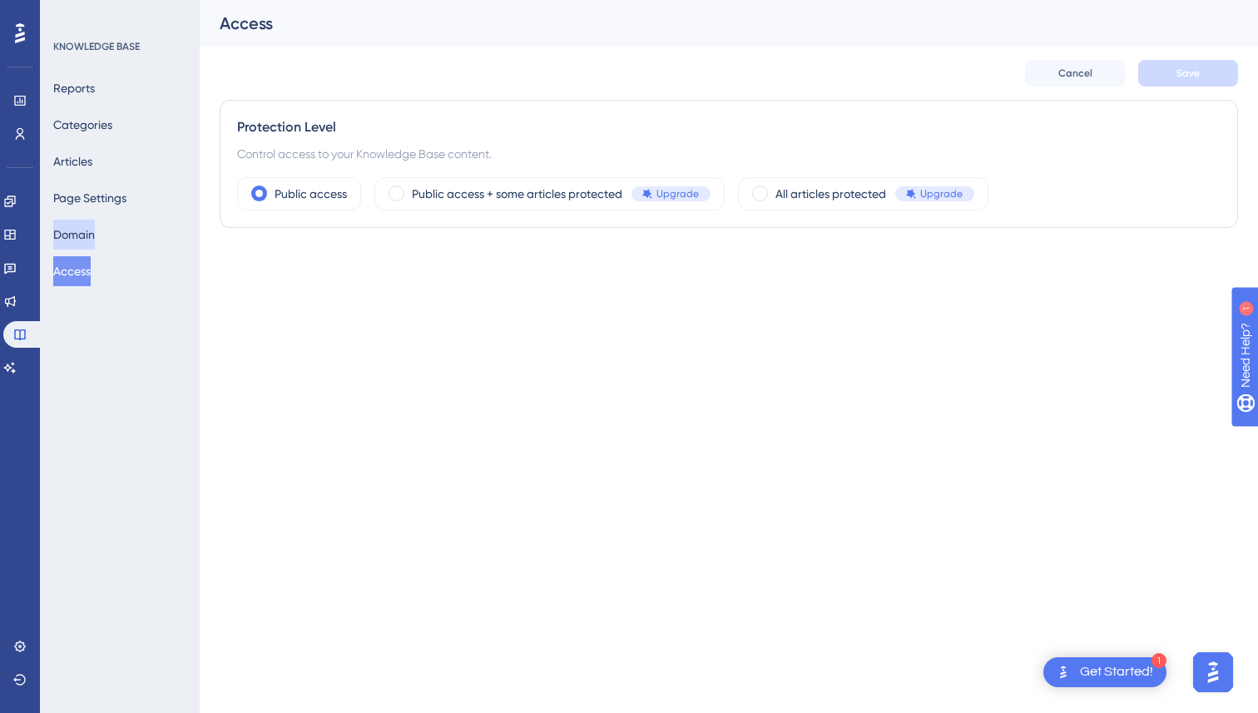
click at [91, 228] on button "Domain" at bounding box center [74, 235] width 42 height 30
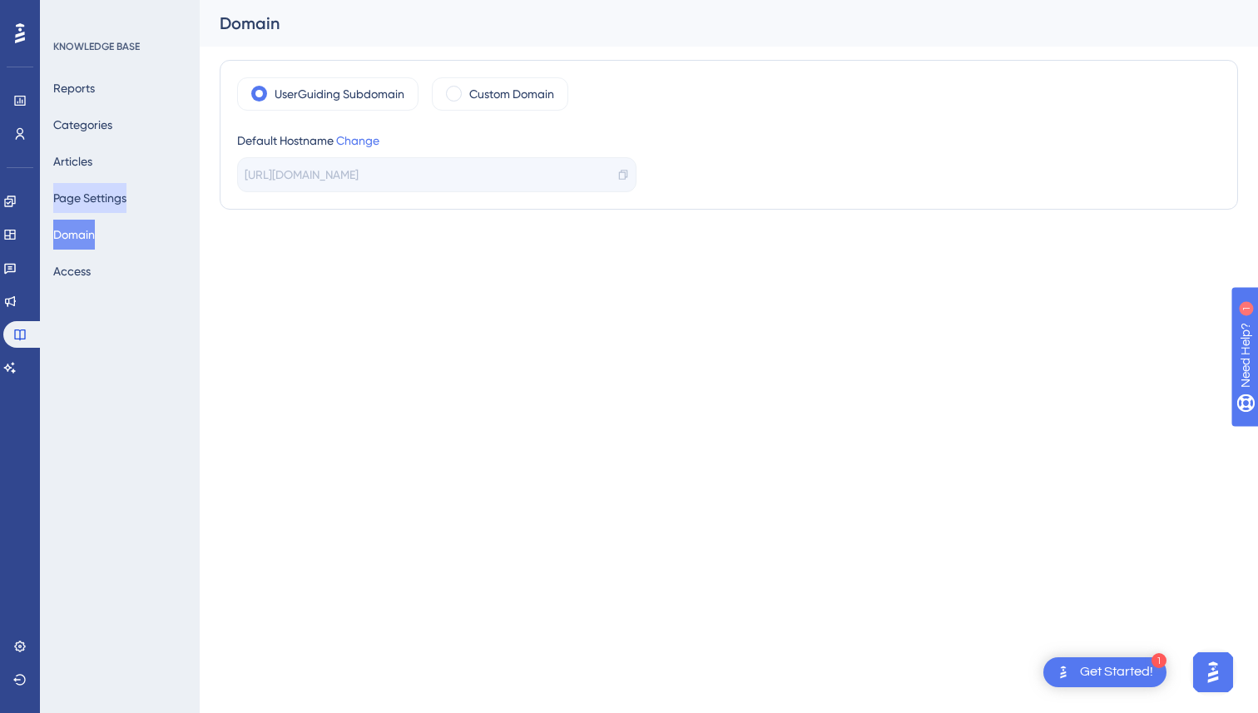
click at [99, 192] on button "Page Settings" at bounding box center [89, 198] width 73 height 30
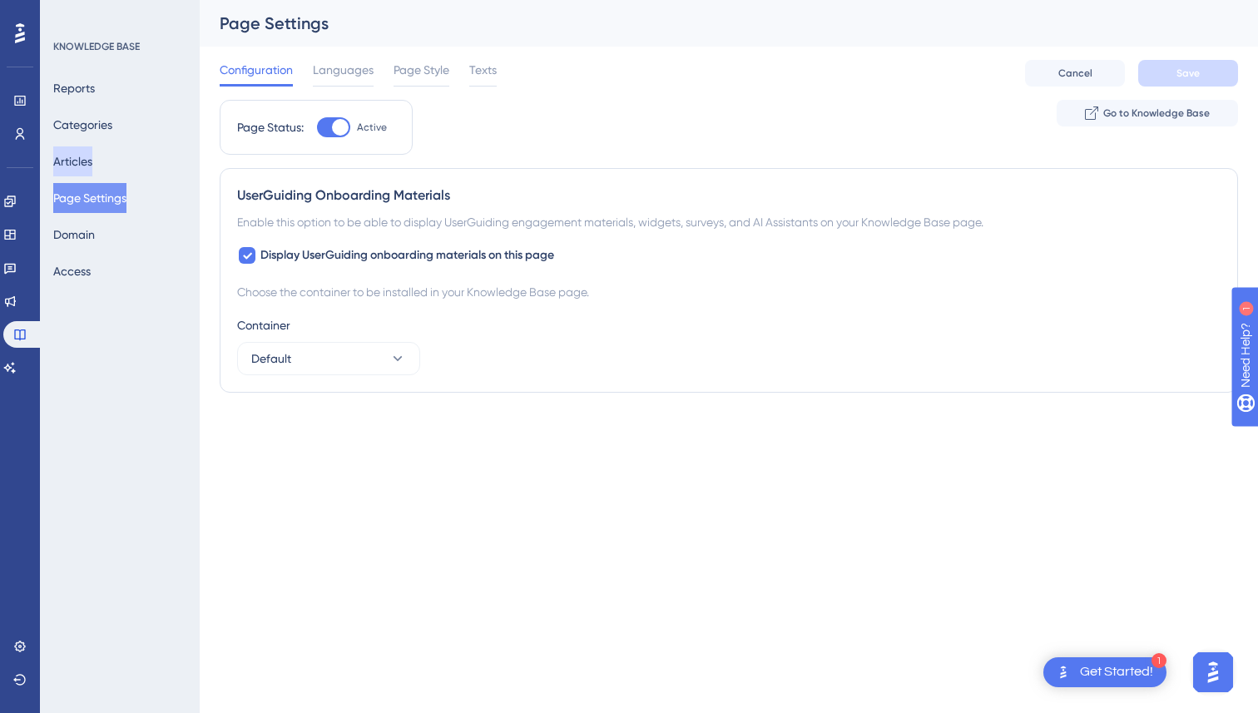
click at [92, 155] on button "Articles" at bounding box center [72, 161] width 39 height 30
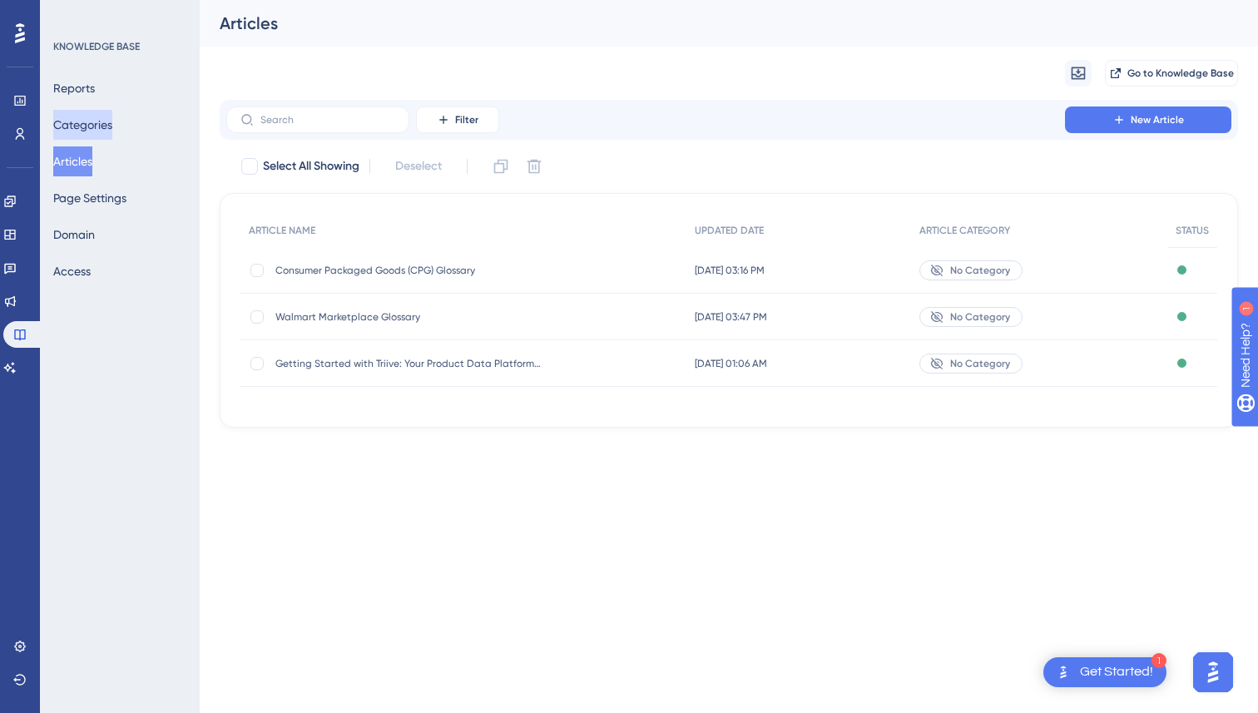
click at [98, 114] on button "Categories" at bounding box center [82, 125] width 59 height 30
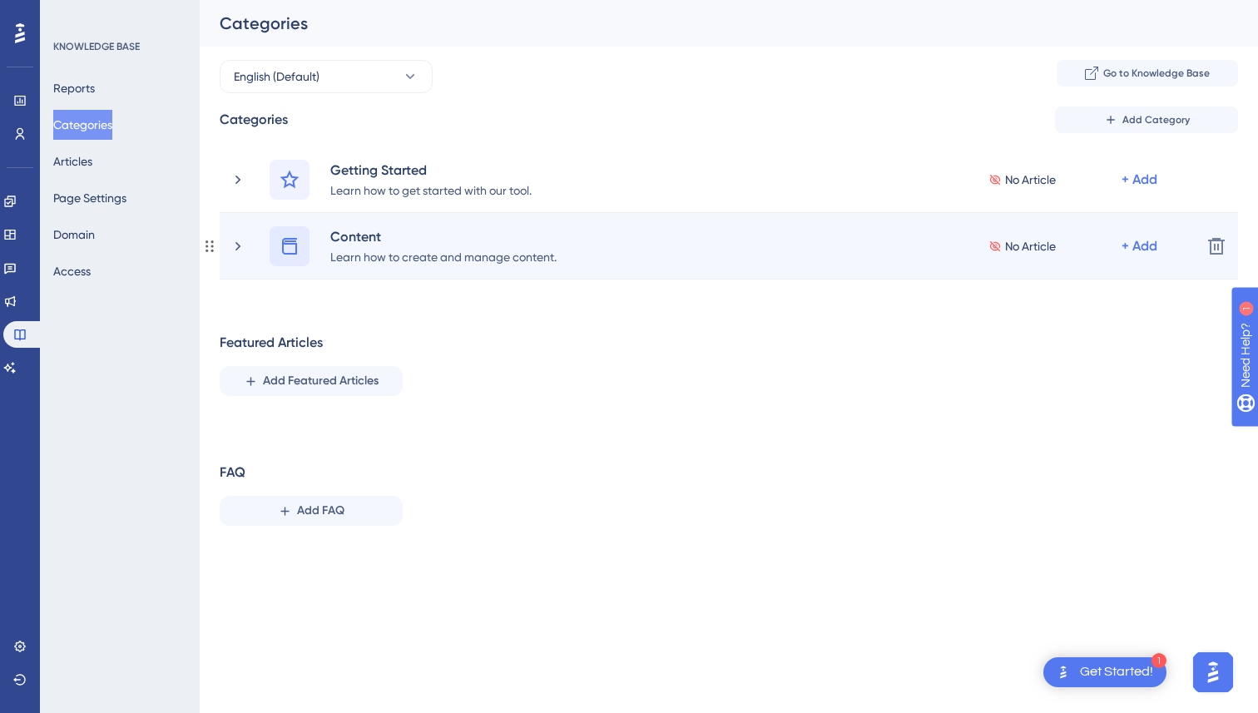
click at [290, 253] on icon at bounding box center [289, 246] width 15 height 17
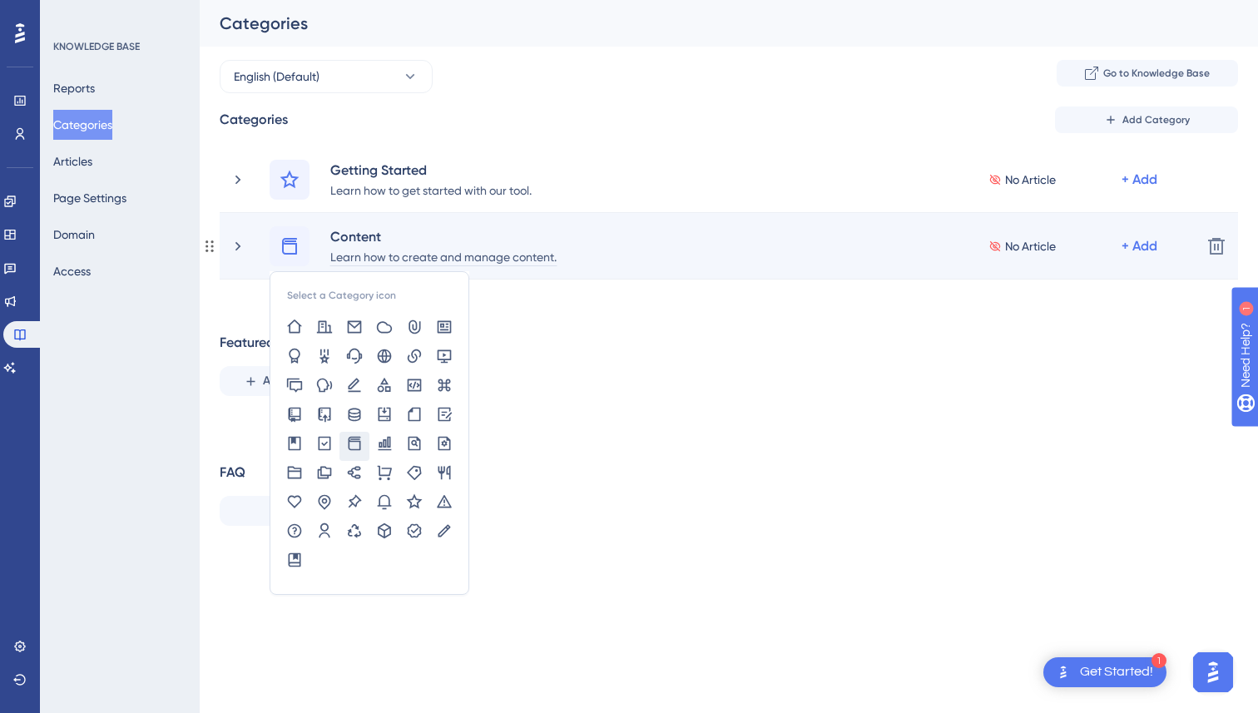
click at [523, 250] on div "Learn how to create and manage content." at bounding box center [443, 256] width 228 height 20
click at [377, 232] on div "Content" at bounding box center [443, 236] width 228 height 20
click at [227, 242] on div "Select a Category icon Content Learn how to create and manage content. No Artic…" at bounding box center [729, 246] width 1018 height 67
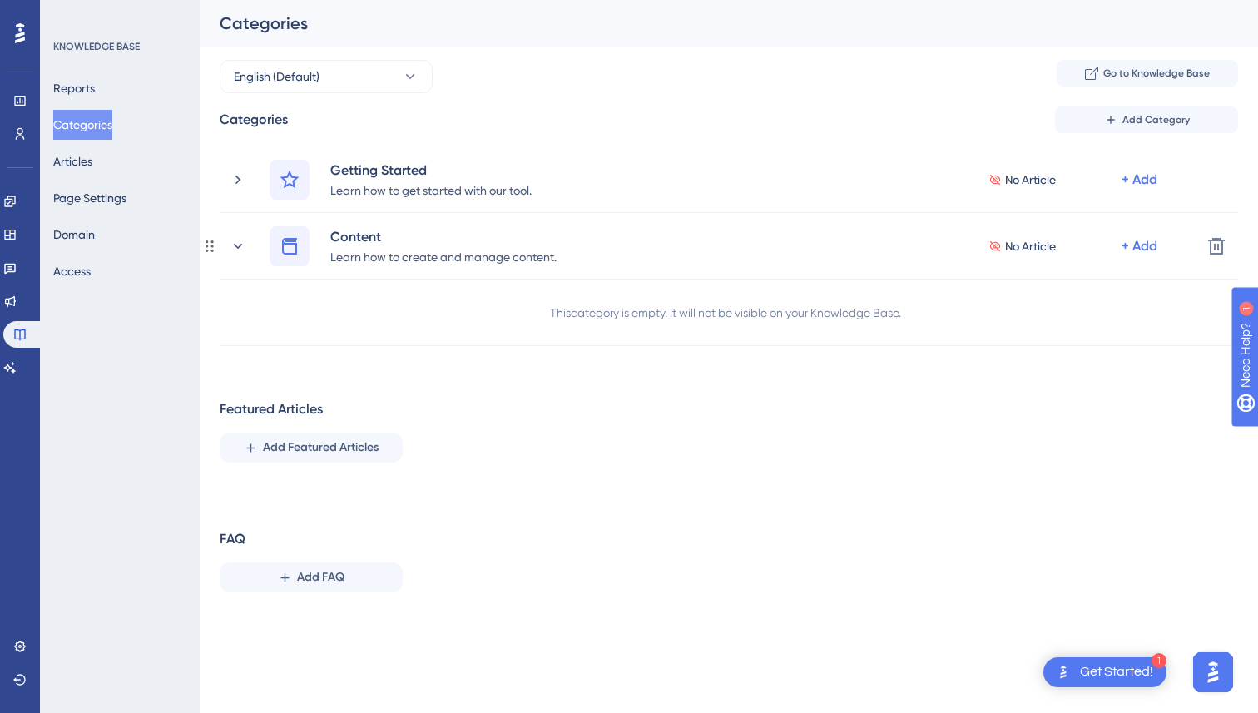
click at [227, 242] on div "Content Learn how to create and manage content. No Article + Add Delete" at bounding box center [729, 246] width 1018 height 67
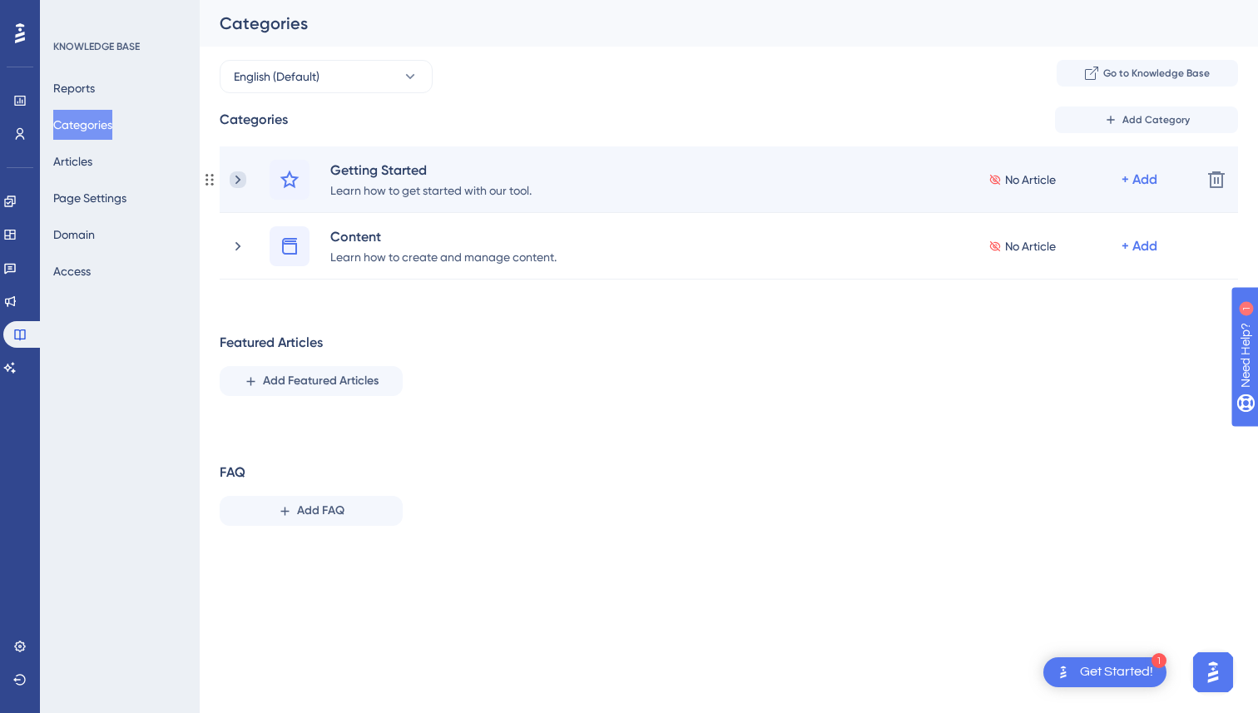
click at [239, 179] on icon at bounding box center [237, 179] width 5 height 9
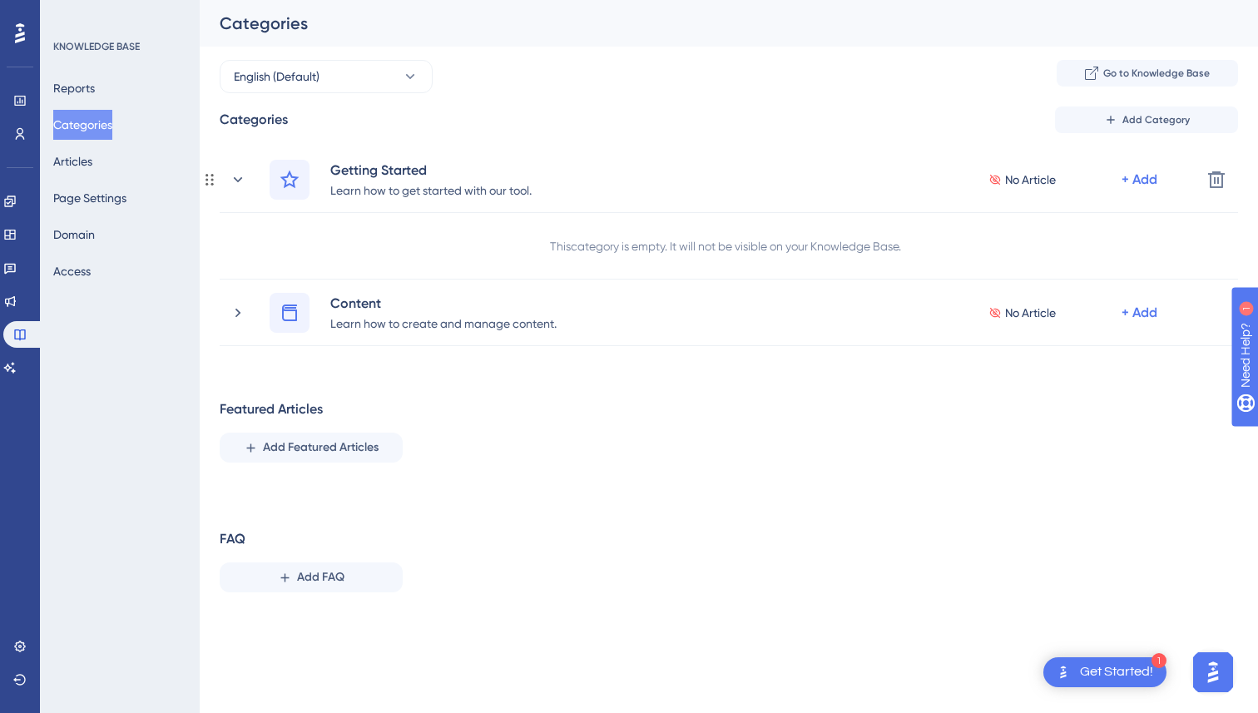
click at [239, 179] on icon at bounding box center [238, 178] width 9 height 5
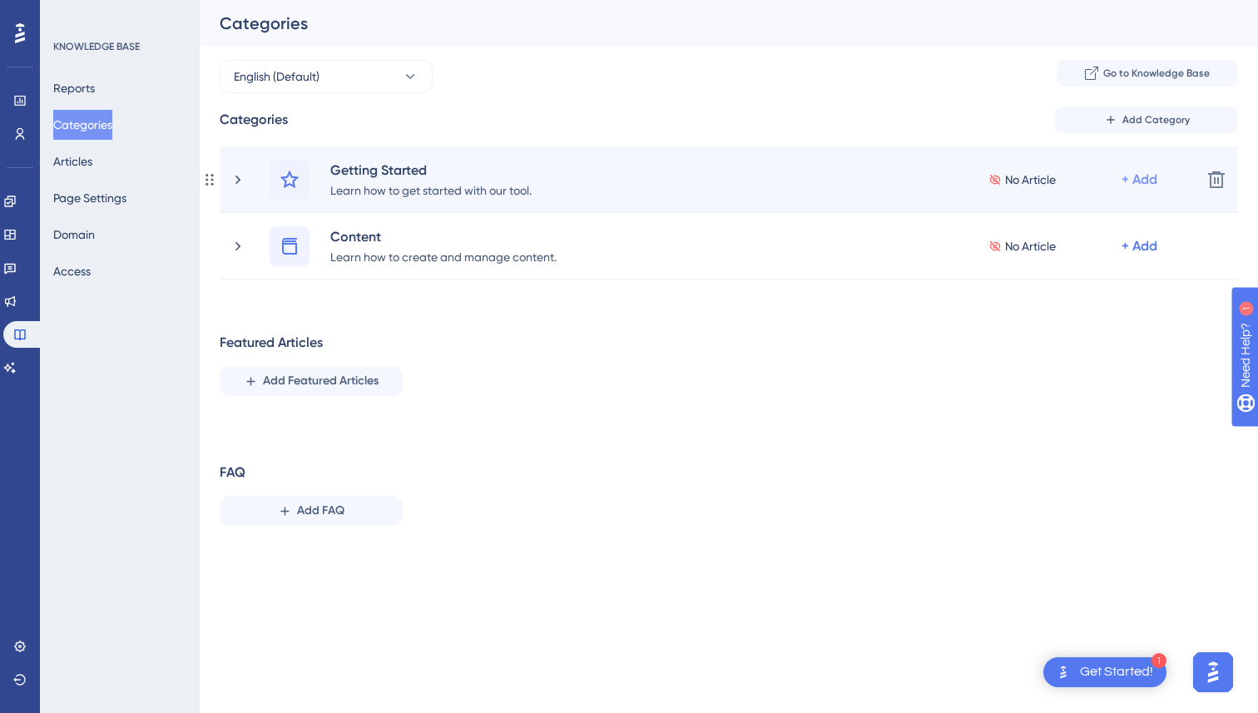
click at [1138, 176] on div "+ Add" at bounding box center [1140, 180] width 36 height 20
click at [1063, 251] on span "Add Articles" at bounding box center [1047, 257] width 64 height 20
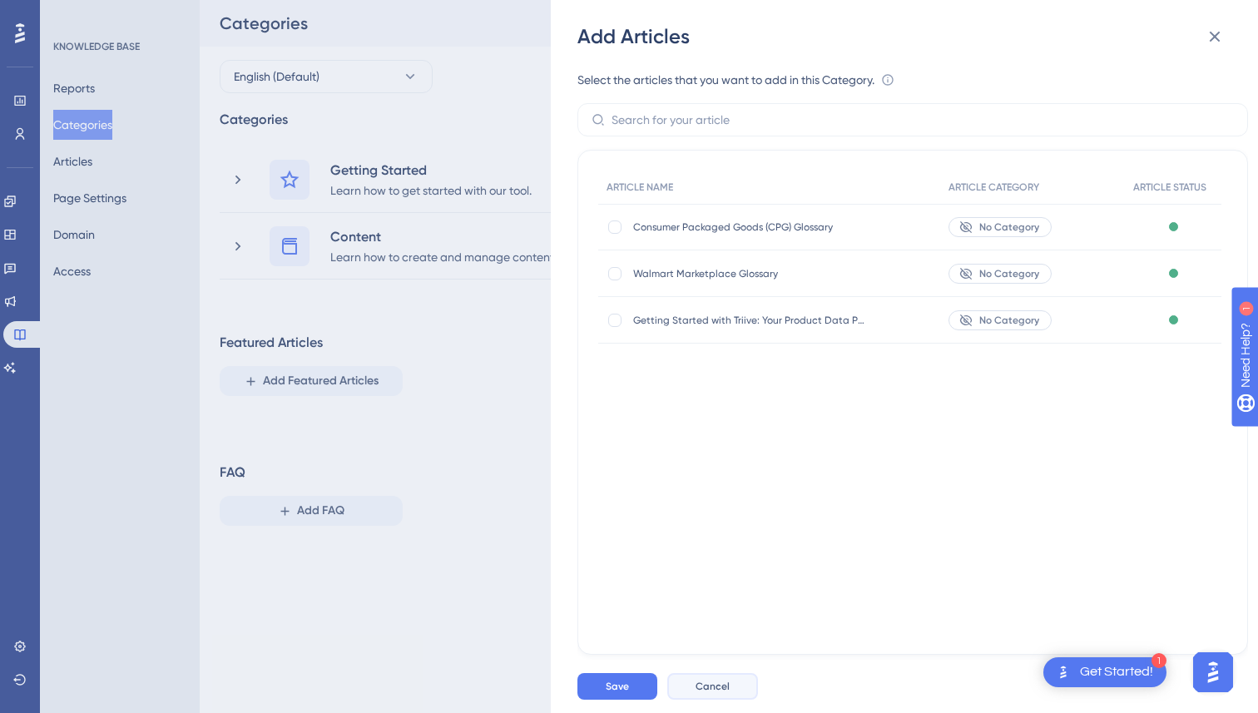
click at [711, 687] on span "Cancel" at bounding box center [713, 686] width 34 height 13
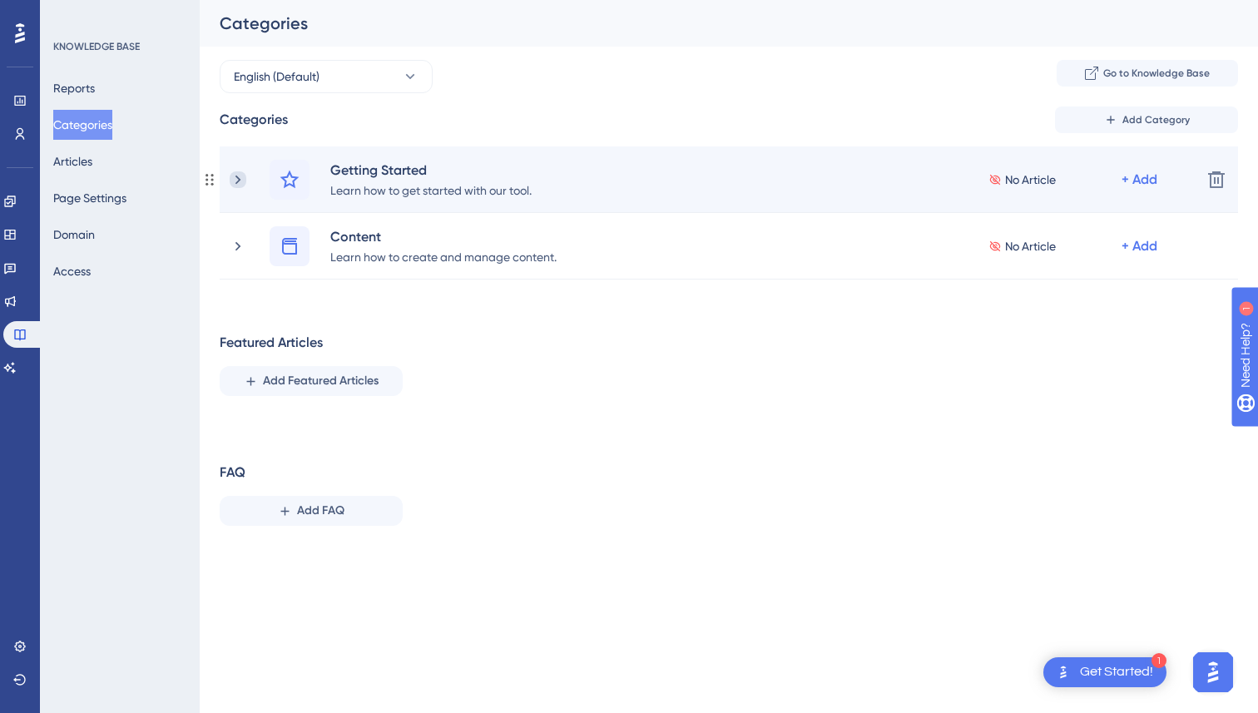
click at [245, 181] on icon at bounding box center [238, 179] width 17 height 17
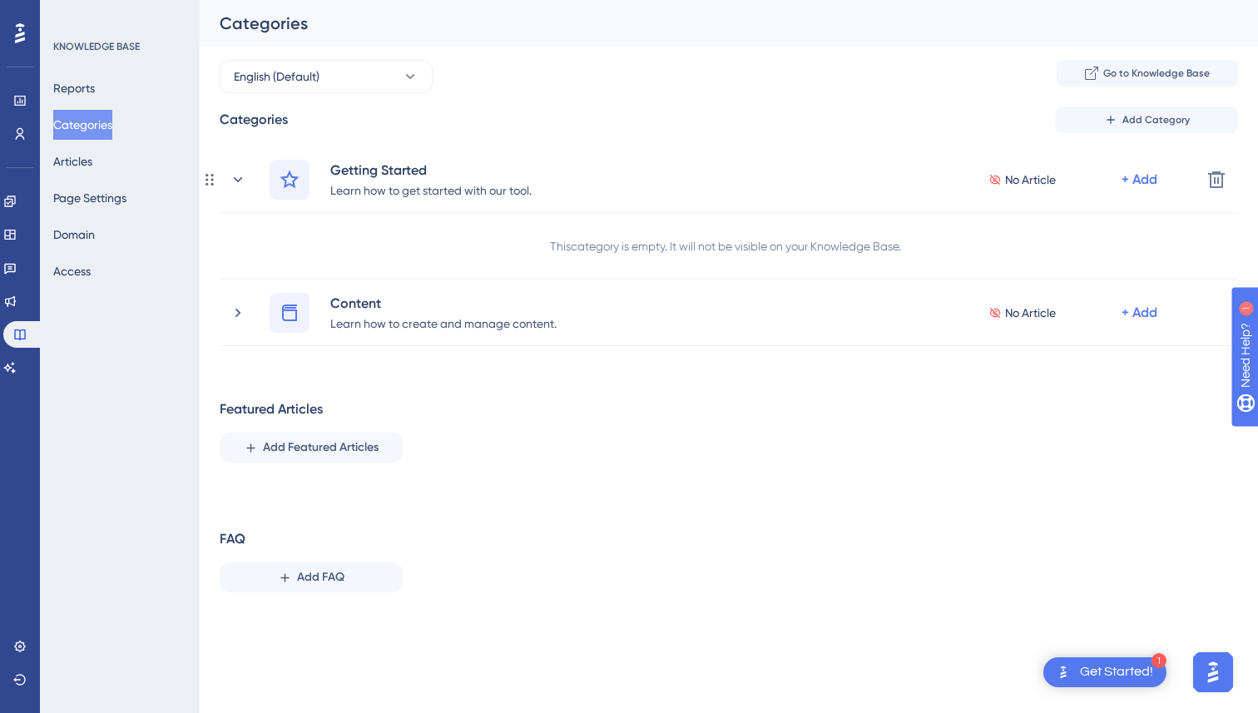
click at [245, 181] on icon at bounding box center [238, 179] width 17 height 17
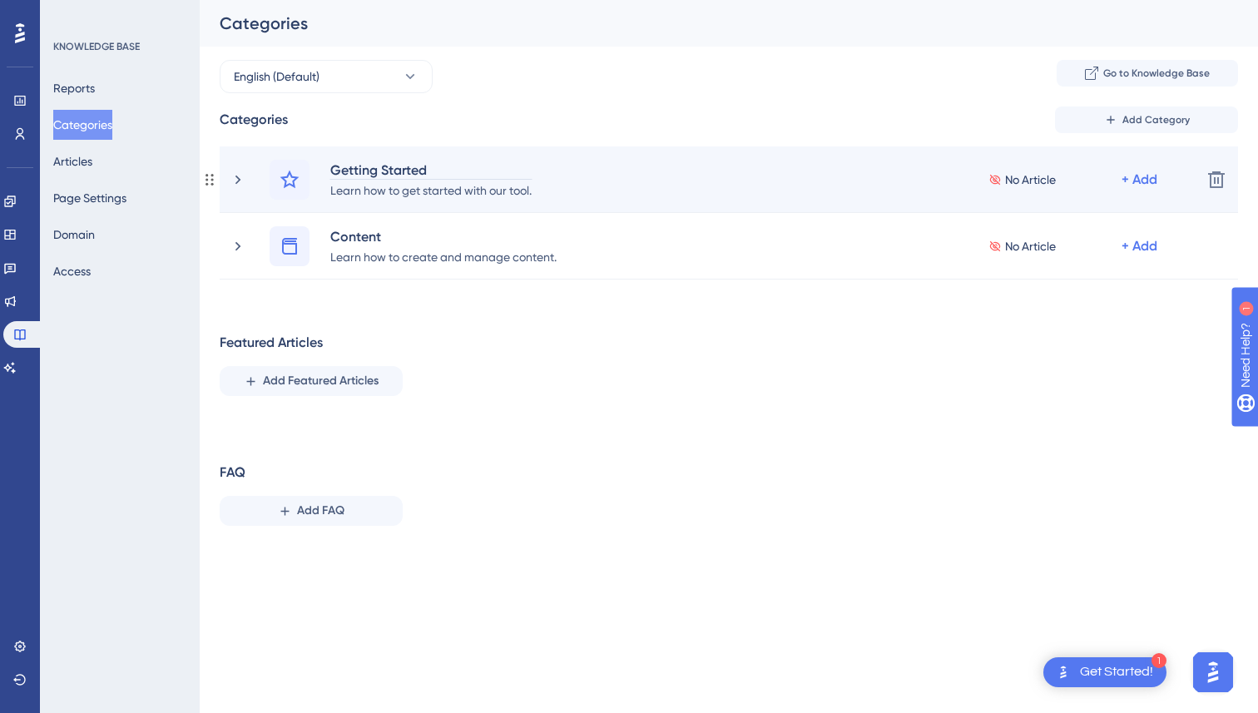
click at [407, 170] on div "Getting Started" at bounding box center [430, 170] width 203 height 20
click at [408, 190] on div "Learn how to get started with our tool." at bounding box center [430, 190] width 203 height 20
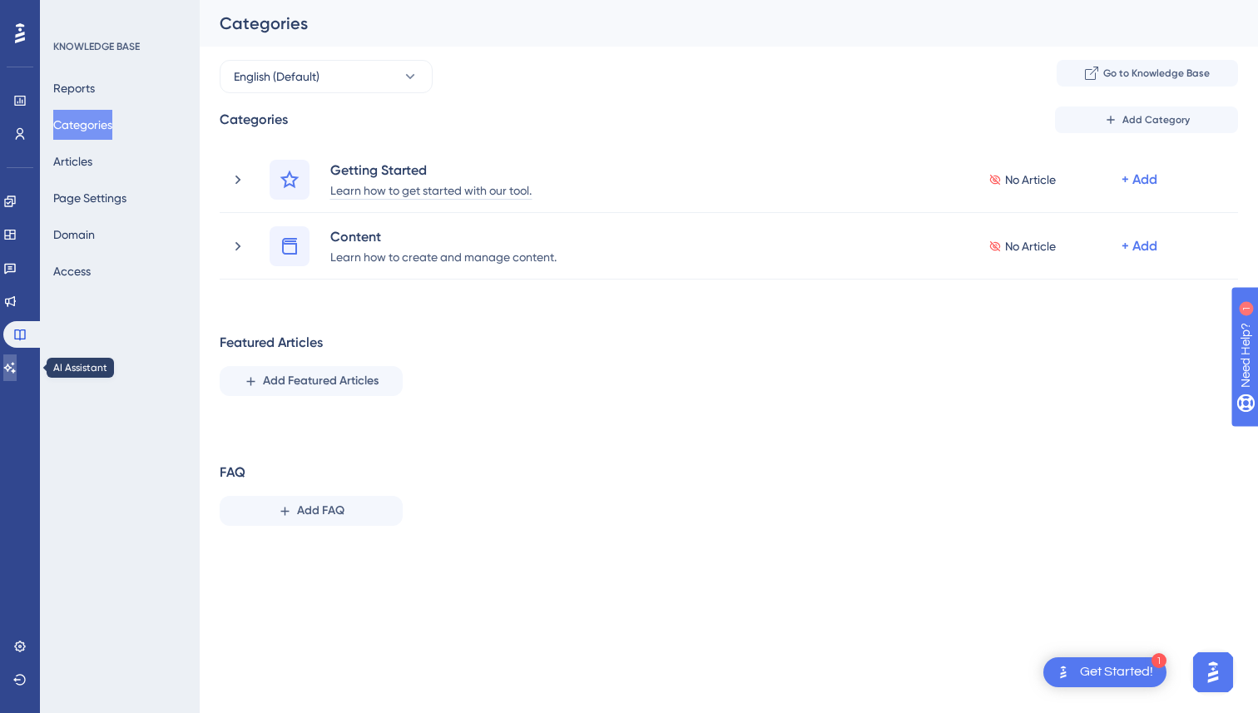
click at [17, 370] on icon at bounding box center [9, 367] width 13 height 13
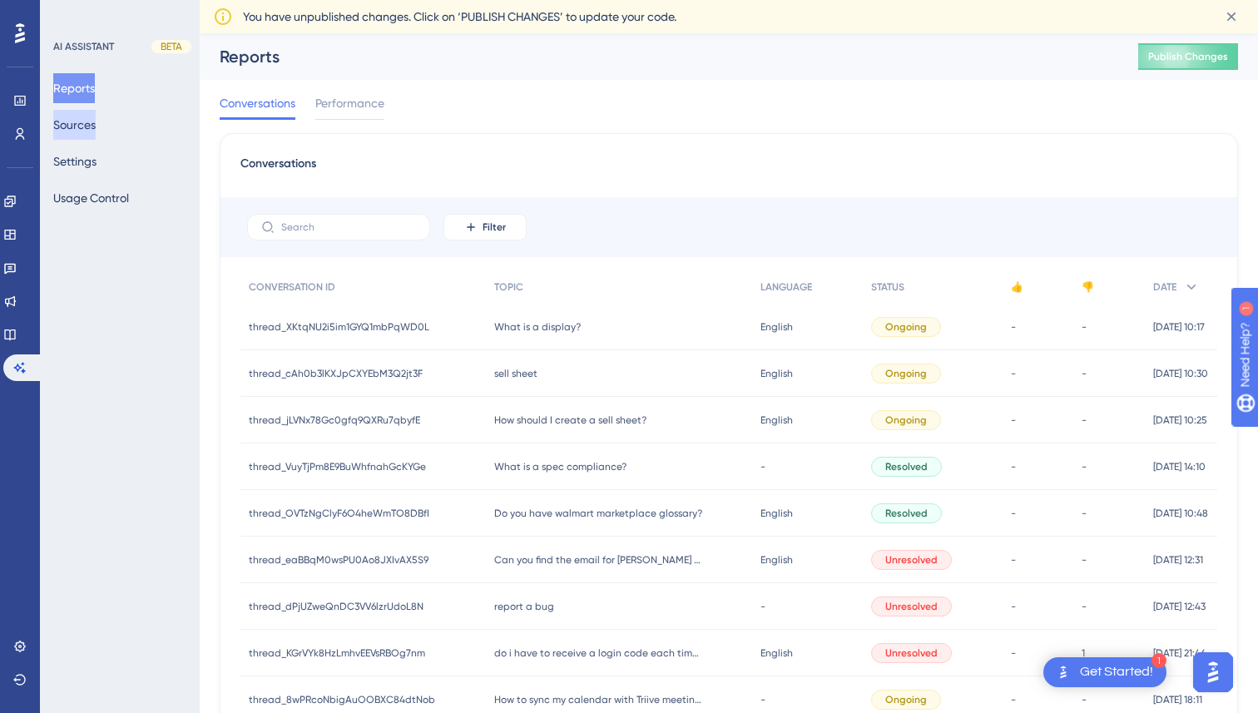
click at [96, 134] on button "Sources" at bounding box center [74, 125] width 42 height 30
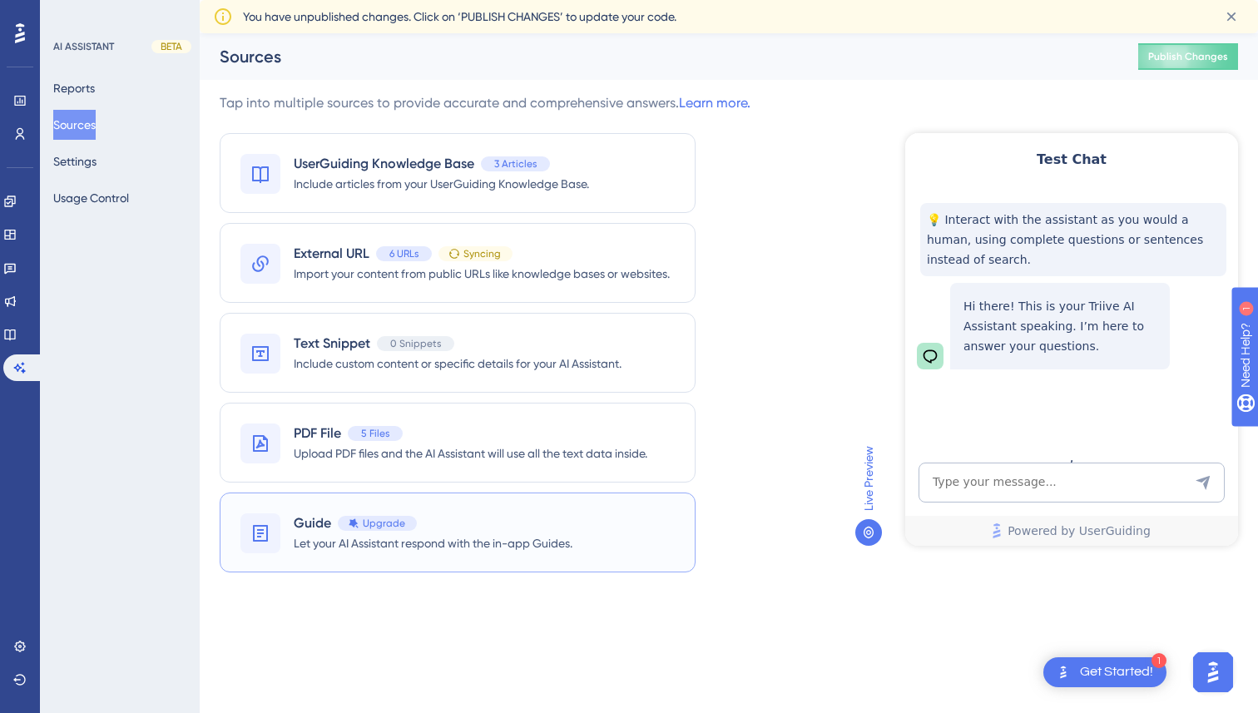
click at [539, 526] on div "Guide Upgrade" at bounding box center [433, 523] width 279 height 20
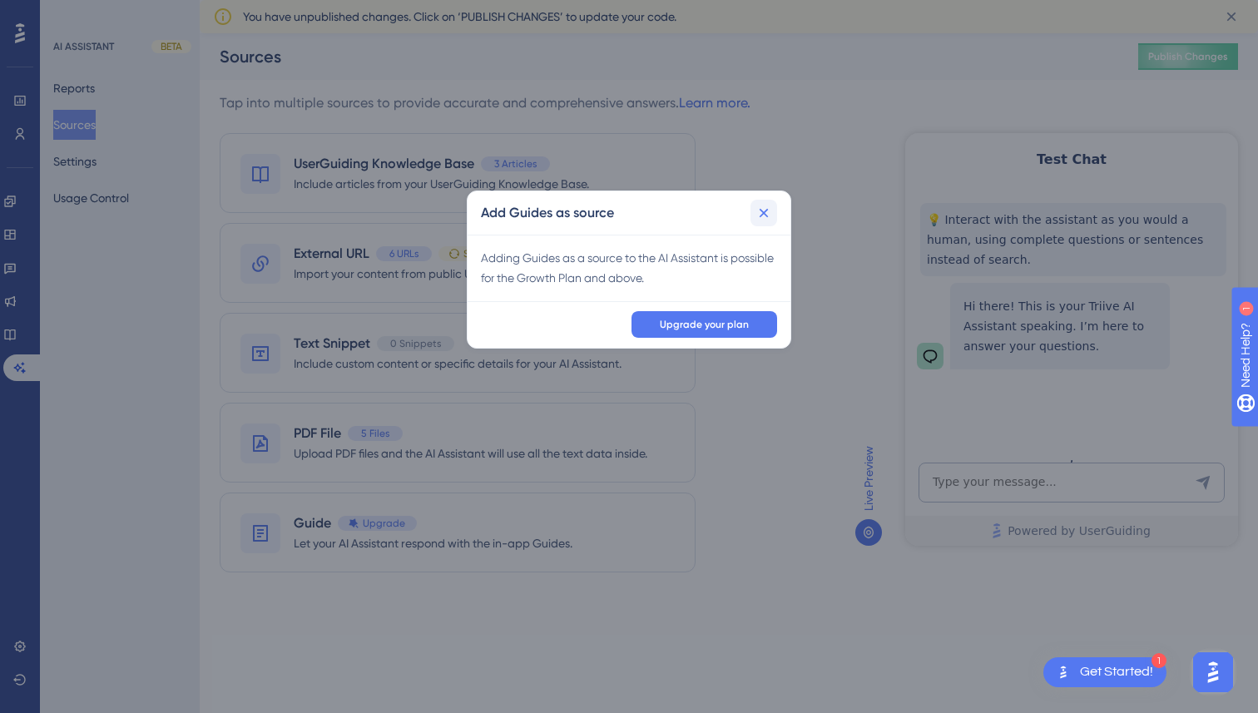
click at [759, 212] on icon at bounding box center [763, 213] width 17 height 17
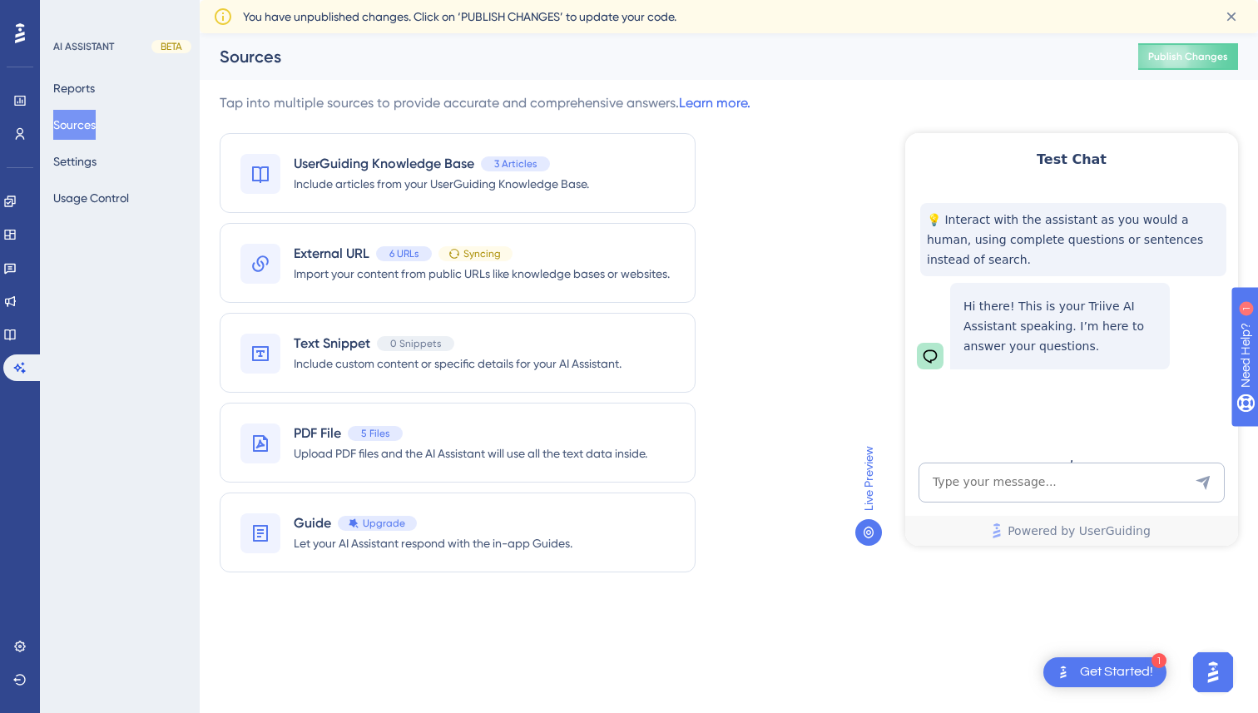
click at [727, 107] on link "Learn more." at bounding box center [715, 103] width 72 height 16
click at [799, 591] on div "Tap into multiple sources to provide accurate and comprehensive answers. Learn …" at bounding box center [729, 342] width 1018 height 499
click at [87, 97] on button "Reports" at bounding box center [74, 88] width 42 height 30
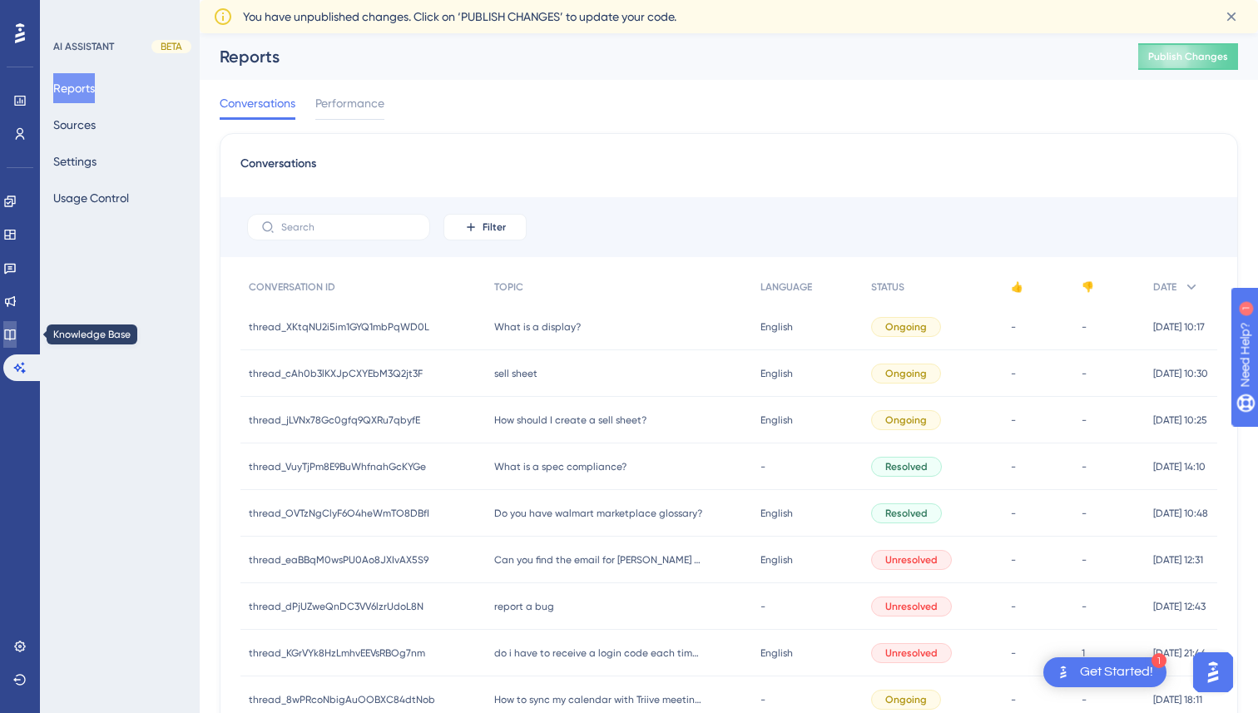
click at [17, 334] on icon at bounding box center [9, 334] width 13 height 13
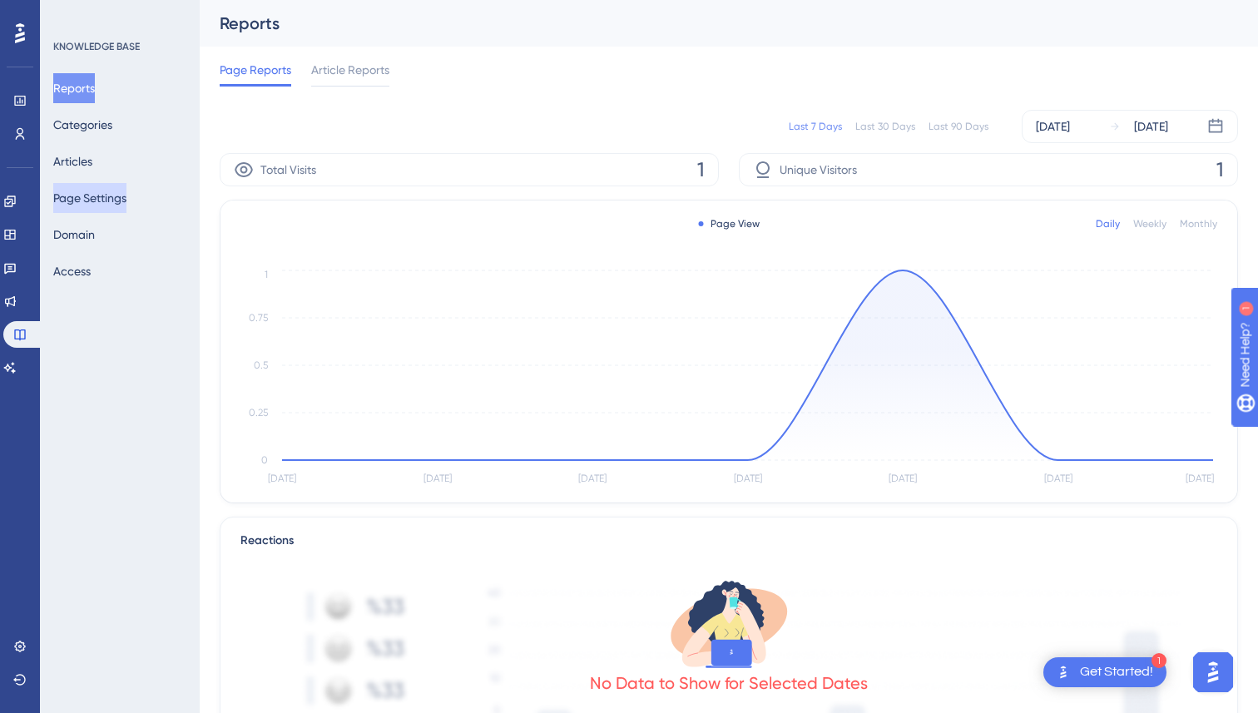
click at [92, 187] on button "Page Settings" at bounding box center [89, 198] width 73 height 30
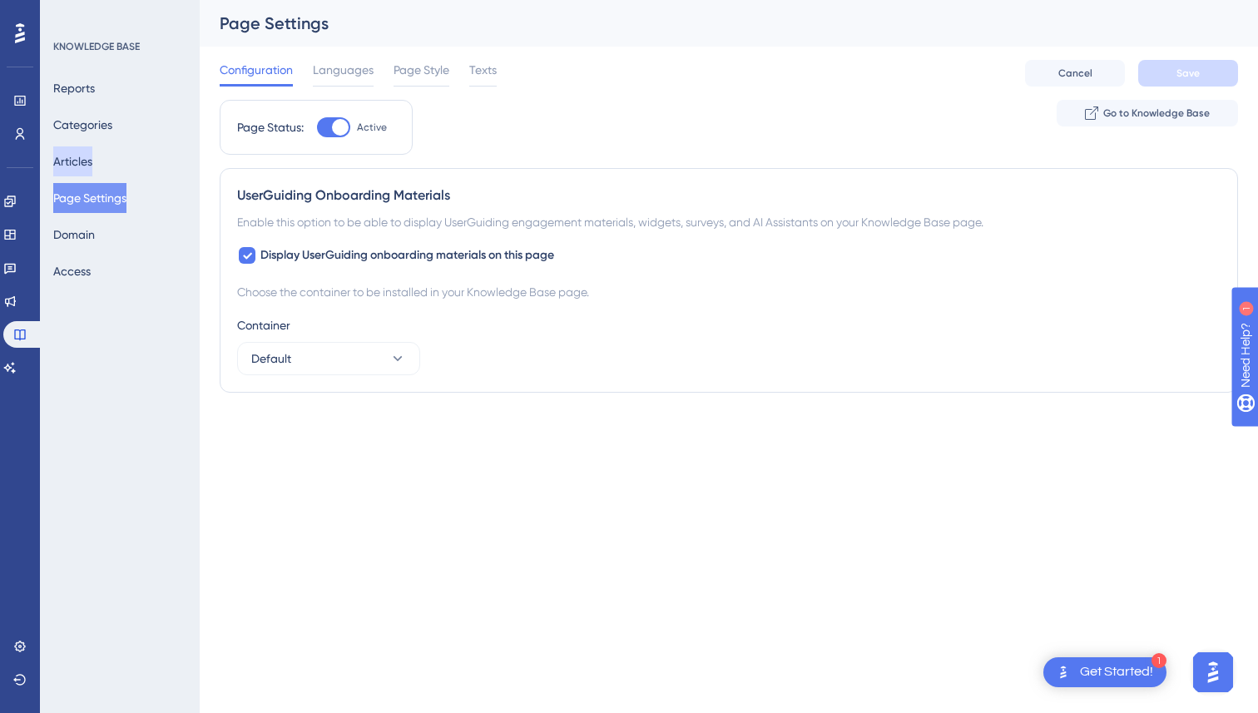
click at [90, 161] on button "Articles" at bounding box center [72, 161] width 39 height 30
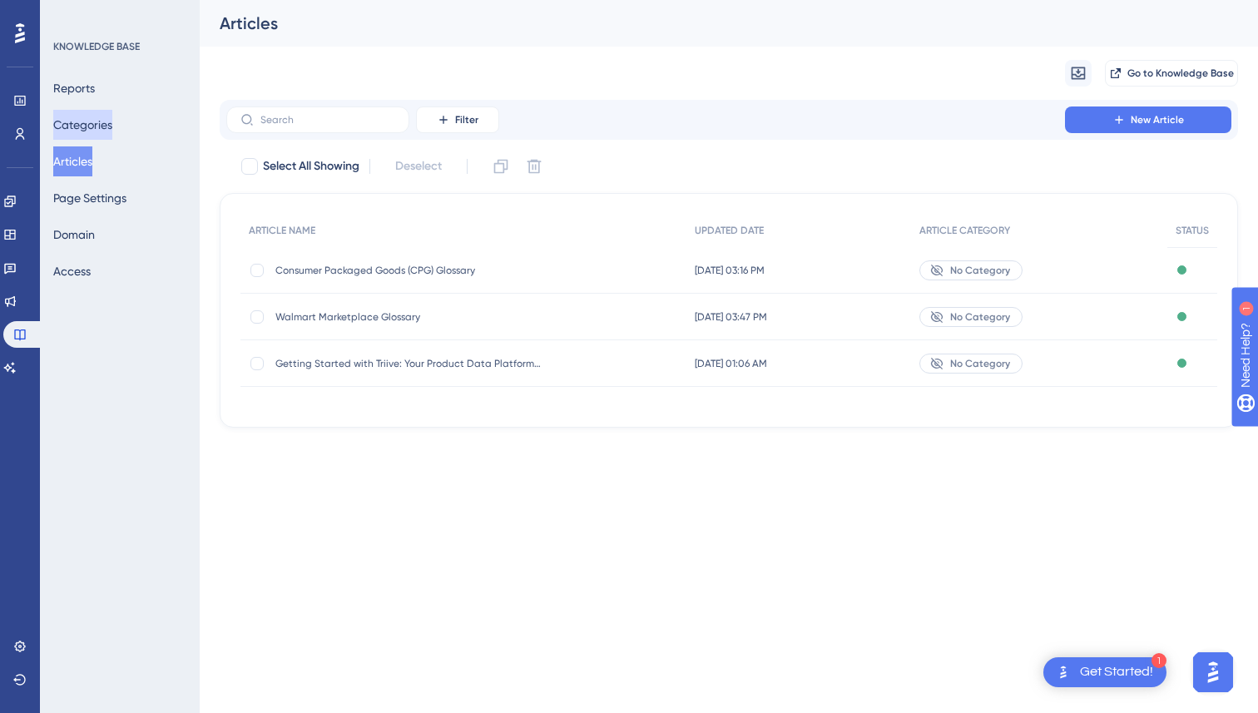
click at [95, 120] on button "Categories" at bounding box center [82, 125] width 59 height 30
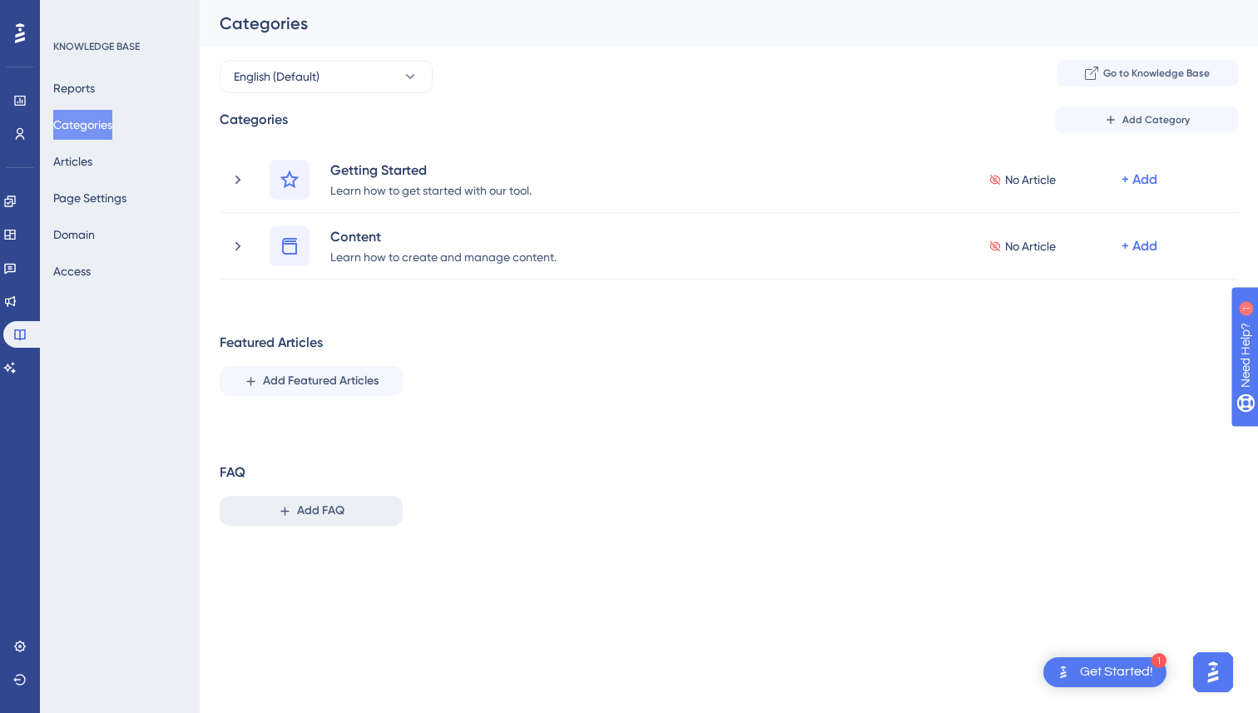
click at [294, 499] on button "Add FAQ" at bounding box center [311, 511] width 183 height 30
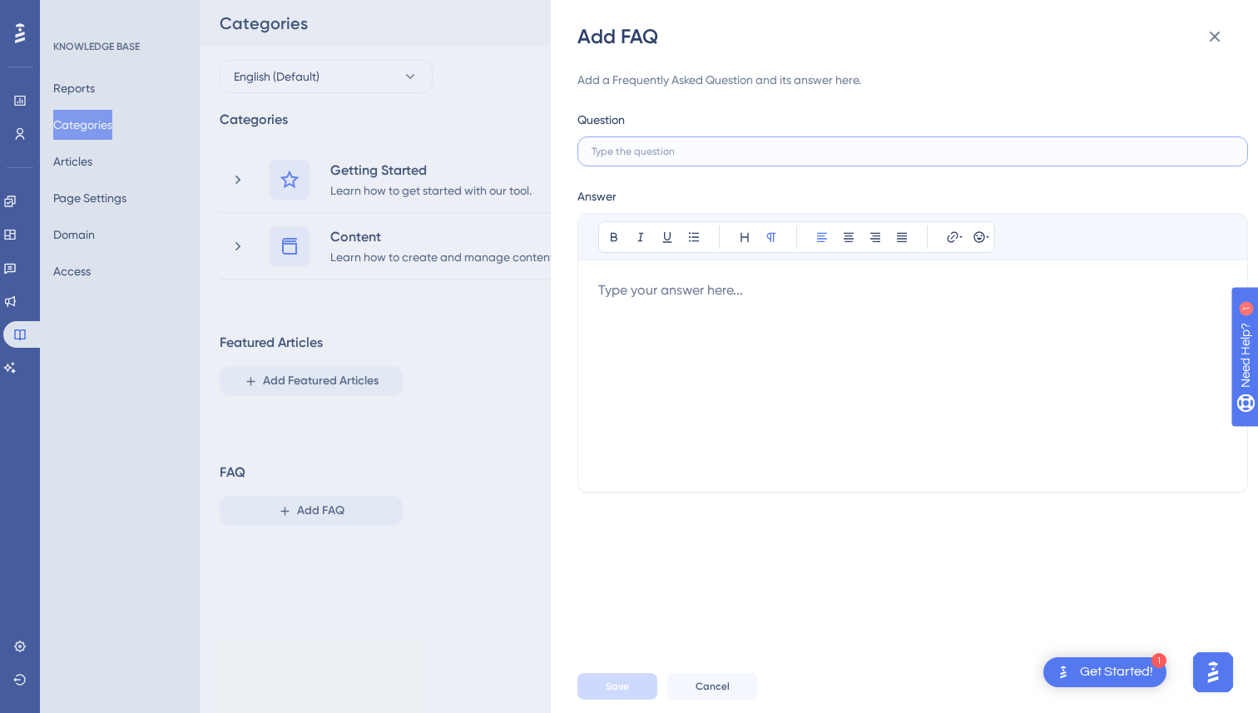
click at [708, 148] on input "text" at bounding box center [913, 152] width 642 height 12
click at [701, 76] on div "Add a Frequently Asked Question and its answer here." at bounding box center [912, 80] width 671 height 20
click at [692, 685] on button "Cancel" at bounding box center [712, 686] width 91 height 27
